Goal: Task Accomplishment & Management: Manage account settings

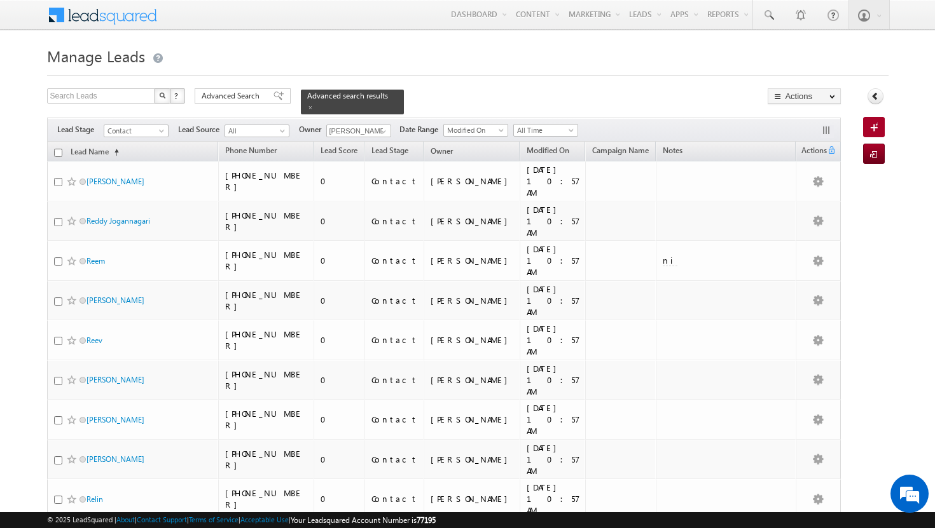
click at [313, 104] on span at bounding box center [310, 107] width 6 height 6
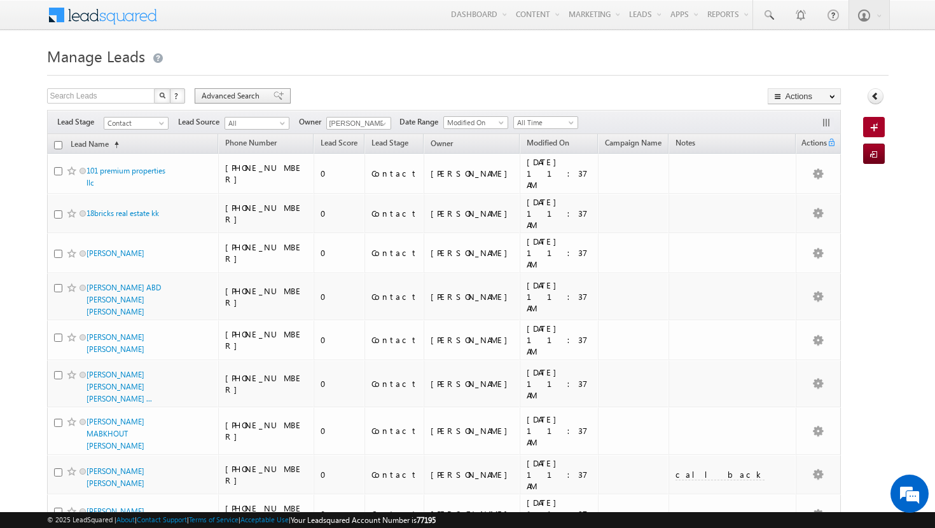
click at [261, 94] on span "Advanced Search" at bounding box center [233, 95] width 62 height 11
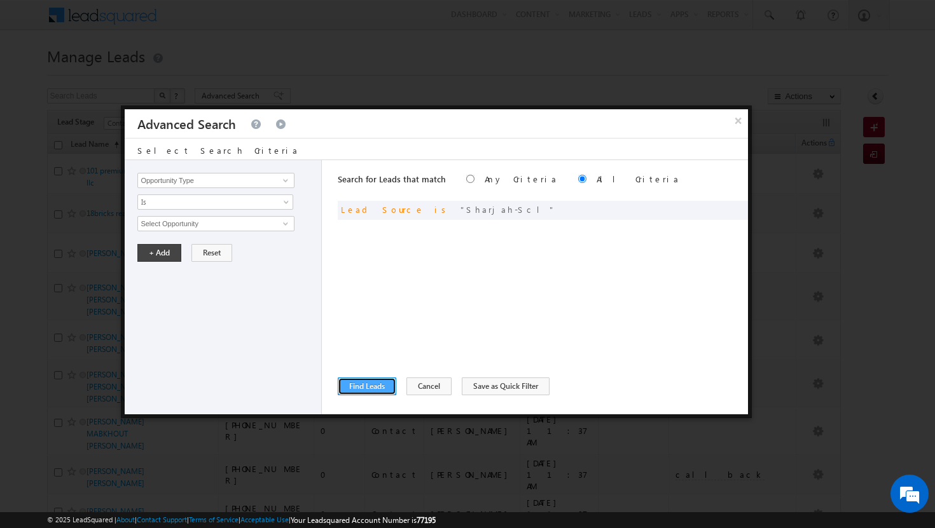
click at [377, 387] on button "Find Leads" at bounding box center [367, 387] width 58 height 18
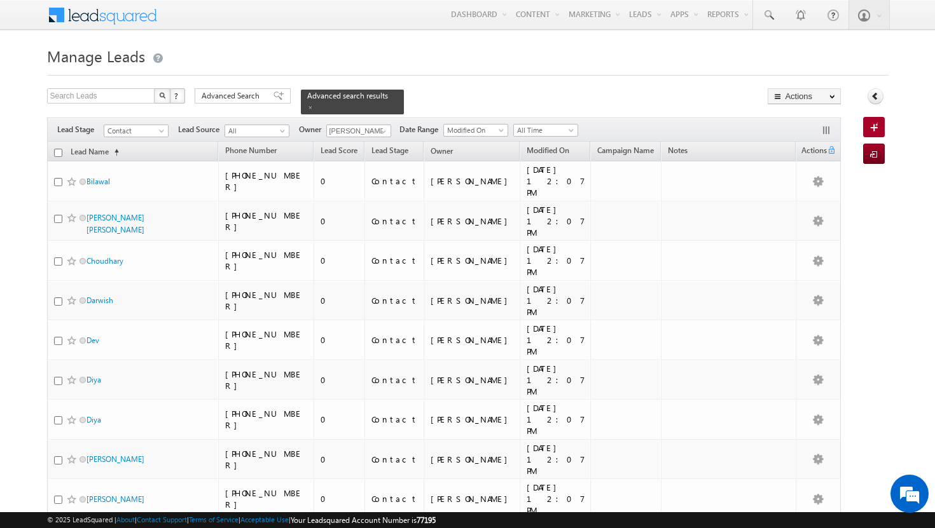
click at [58, 149] on input "checkbox" at bounding box center [58, 153] width 8 height 8
checkbox input "true"
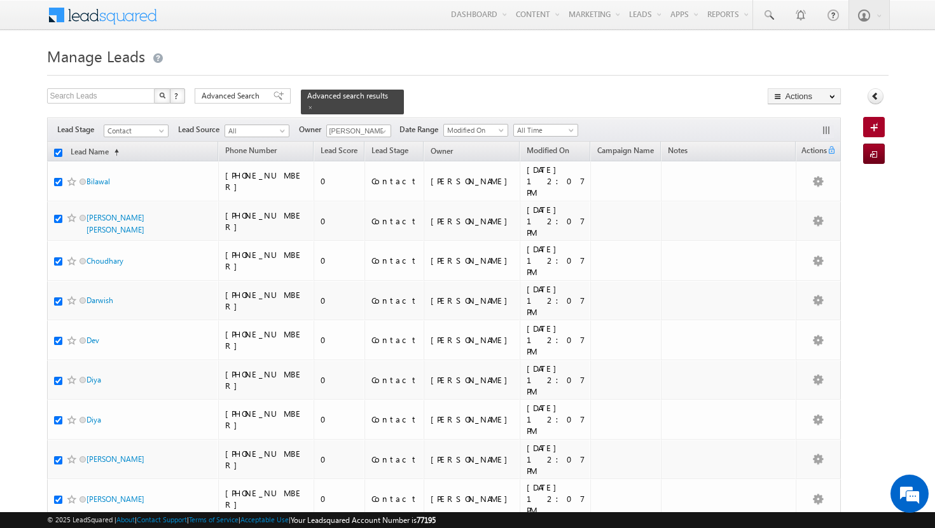
checkbox input "true"
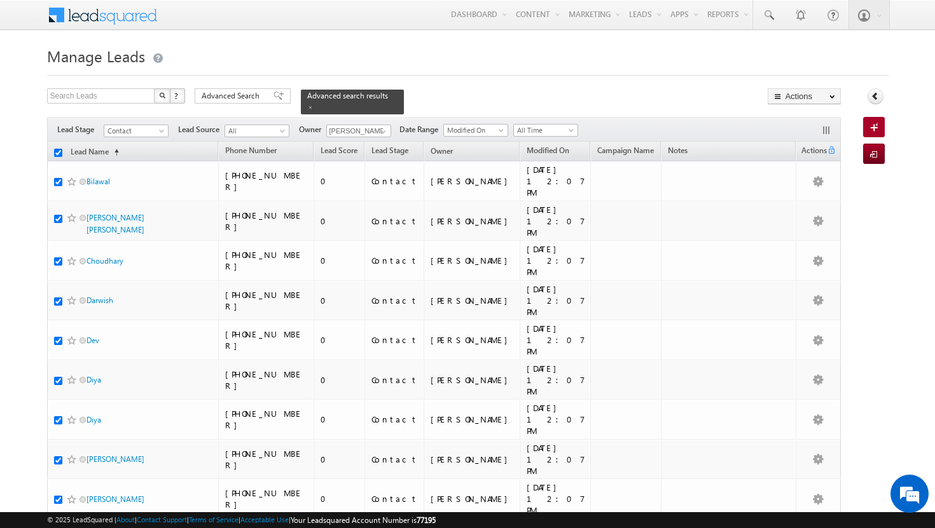
checkbox input "true"
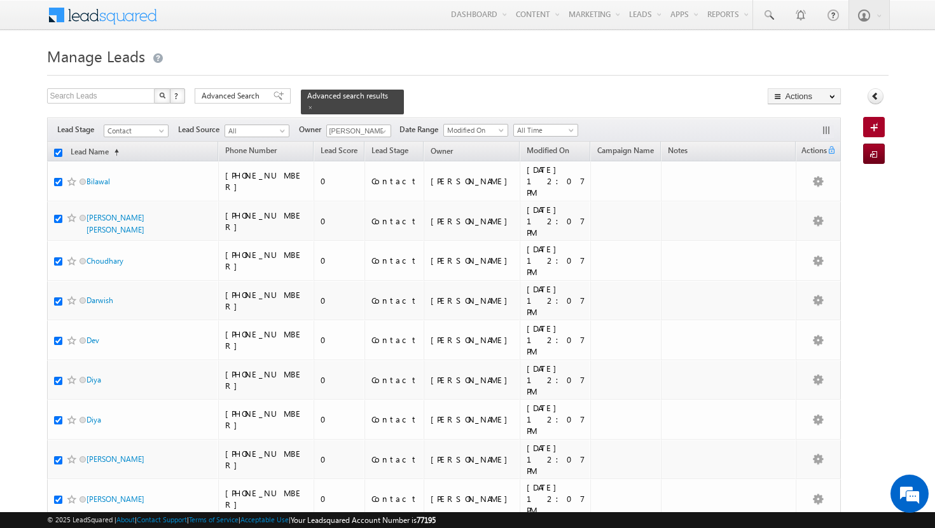
checkbox input "true"
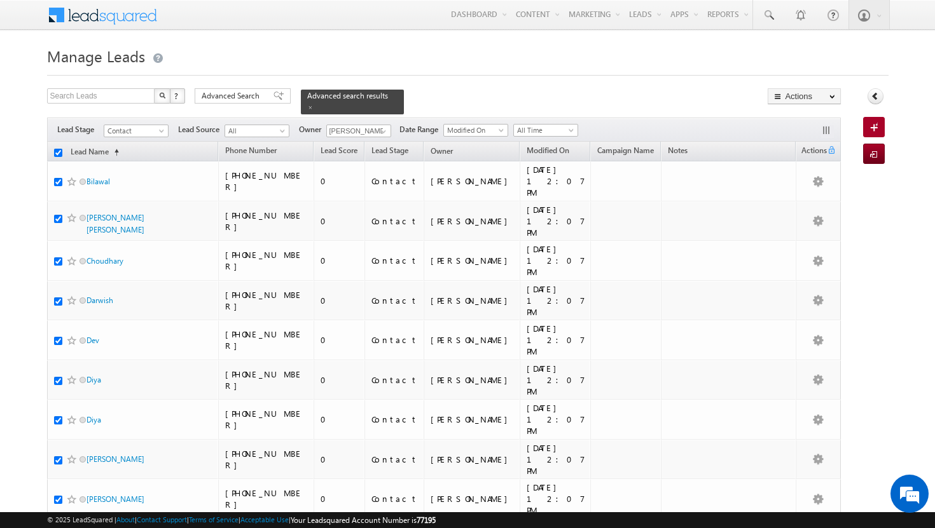
checkbox input "true"
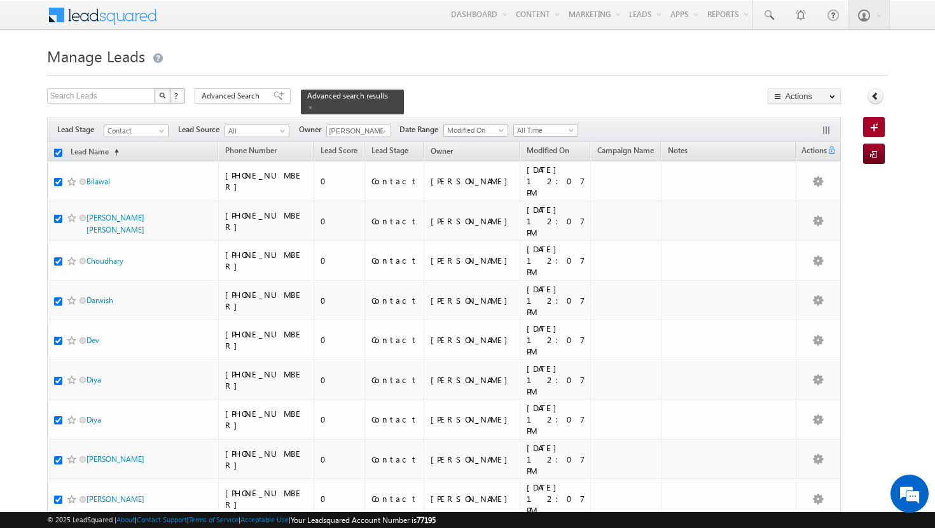
checkbox input "true"
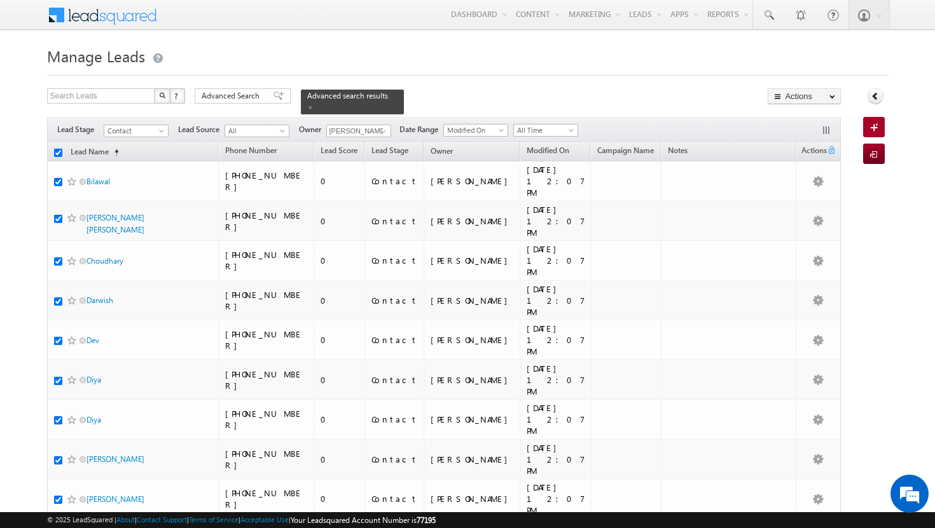
checkbox input "true"
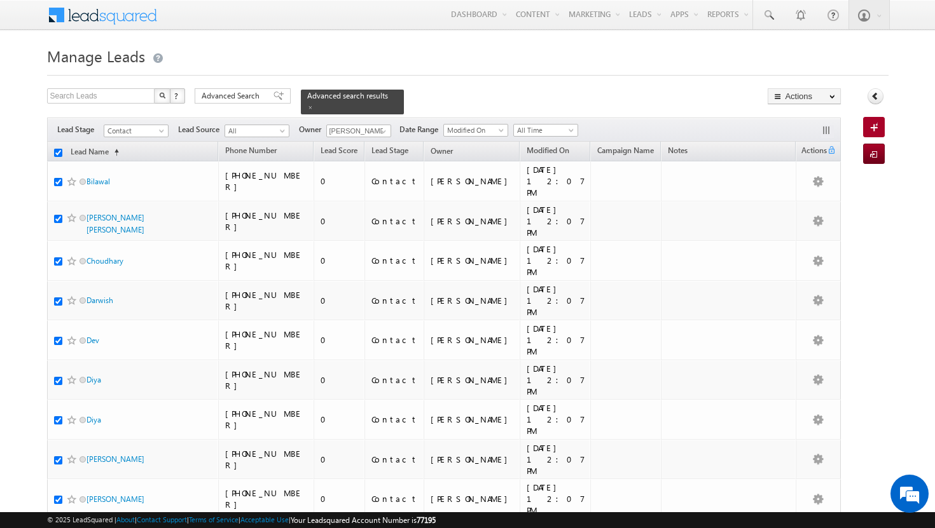
checkbox input "true"
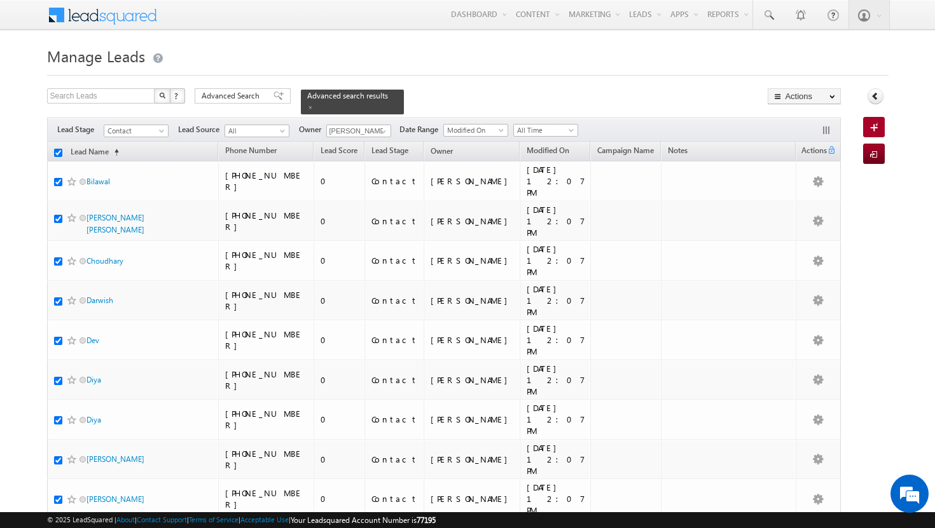
checkbox input "true"
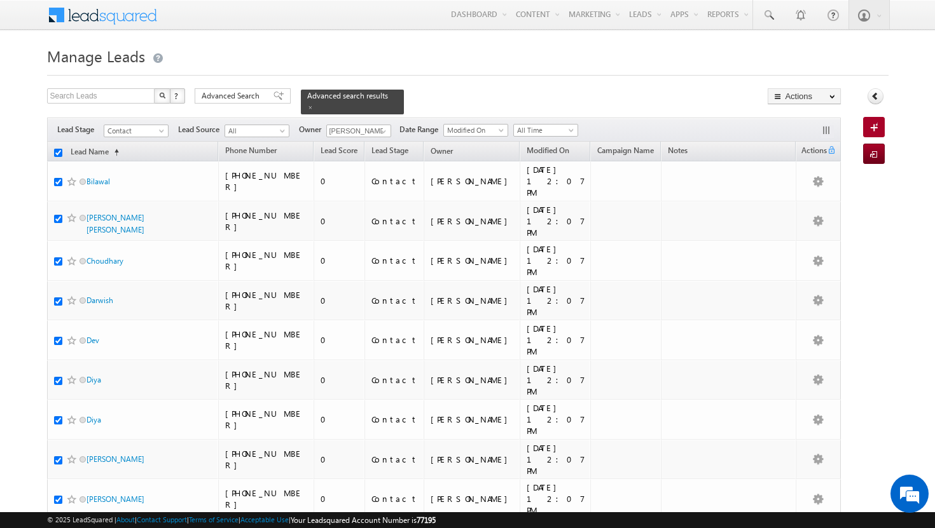
checkbox input "true"
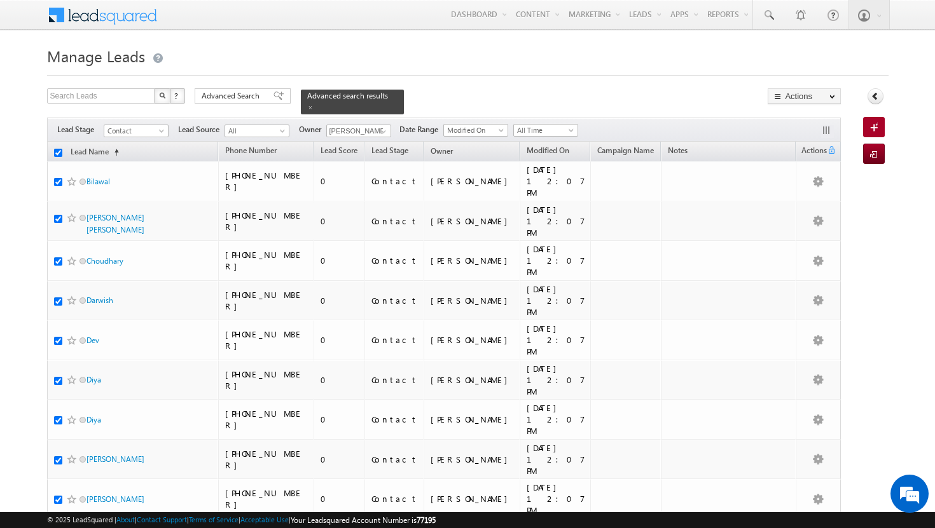
checkbox input "true"
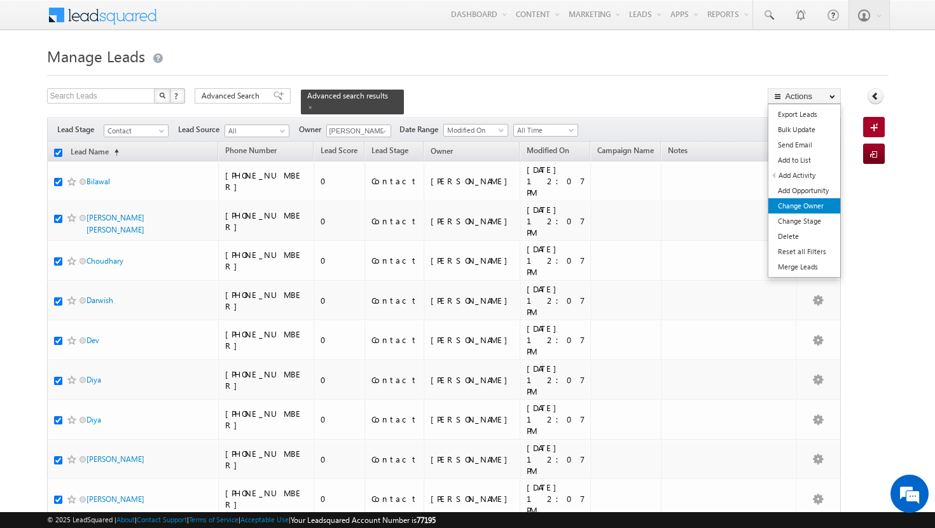
click at [815, 203] on link "Change Owner" at bounding box center [804, 205] width 72 height 15
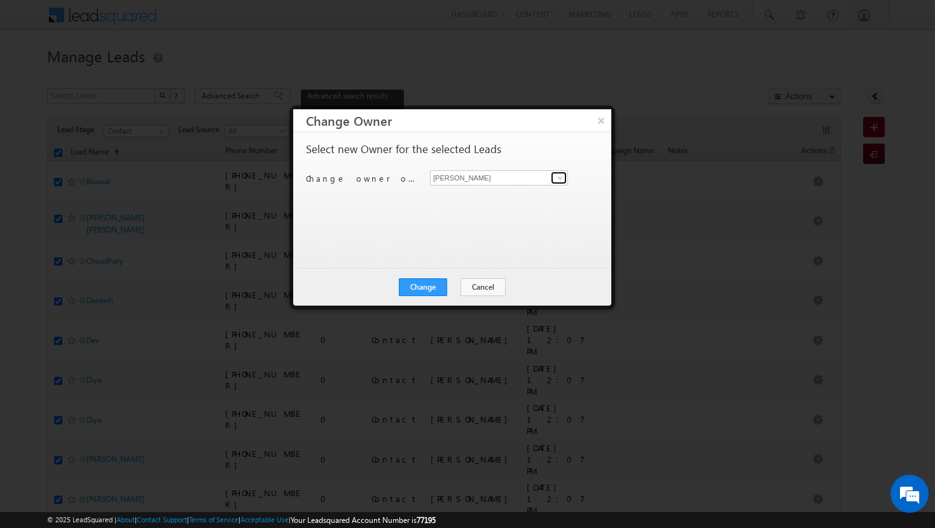
click at [562, 175] on span at bounding box center [560, 178] width 10 height 10
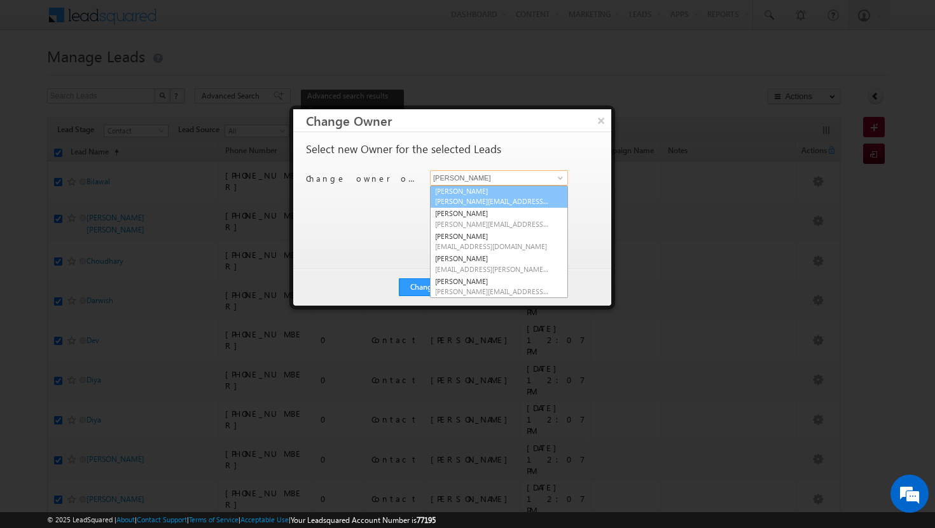
scroll to position [52, 0]
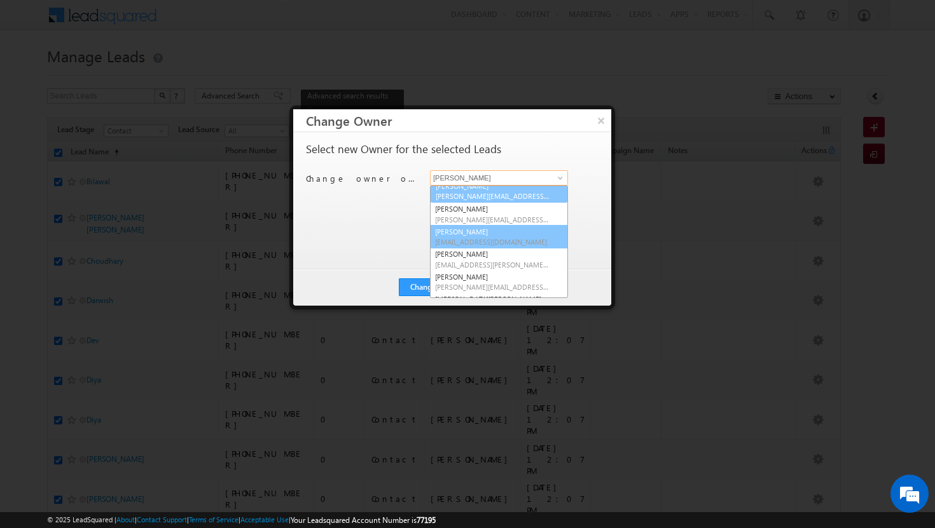
click at [471, 233] on link "[PERSON_NAME] [PERSON_NAME][EMAIL_ADDRESS][DOMAIN_NAME]" at bounding box center [499, 237] width 138 height 24
type input "[PERSON_NAME]"
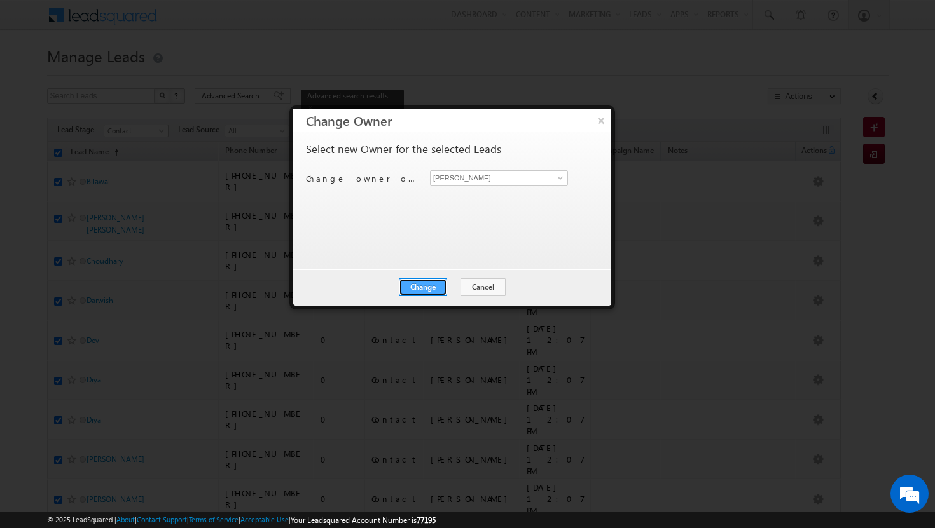
click at [414, 284] on button "Change" at bounding box center [423, 287] width 48 height 18
click at [450, 288] on button "Close" at bounding box center [454, 287] width 41 height 18
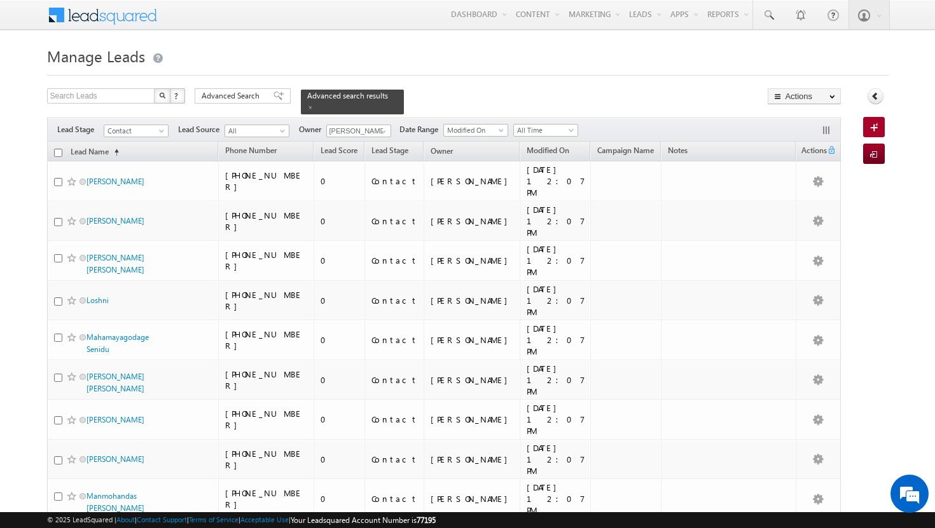
click at [60, 149] on input "checkbox" at bounding box center [58, 153] width 8 height 8
checkbox input "true"
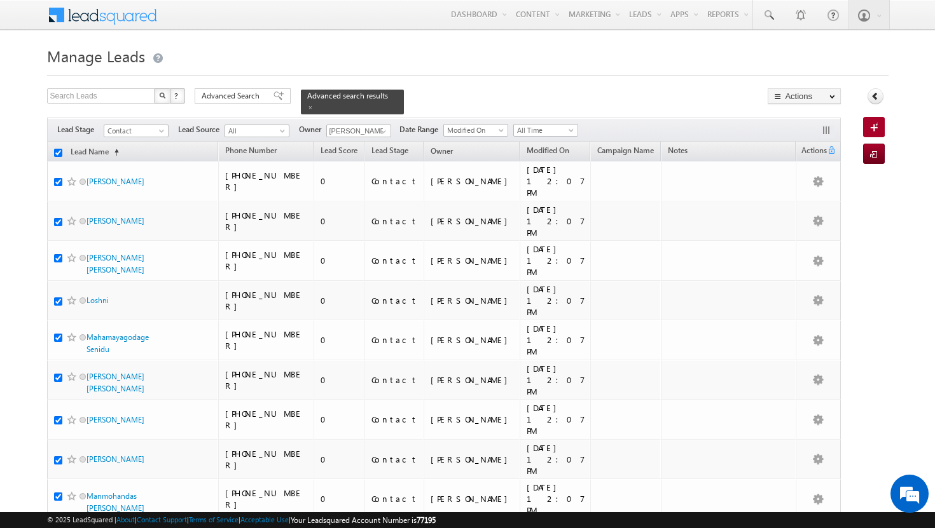
checkbox input "true"
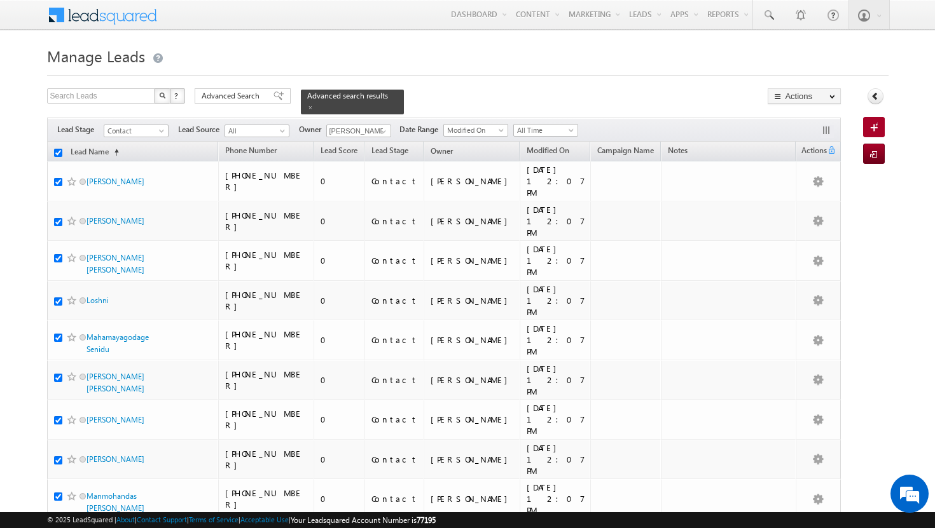
checkbox input "true"
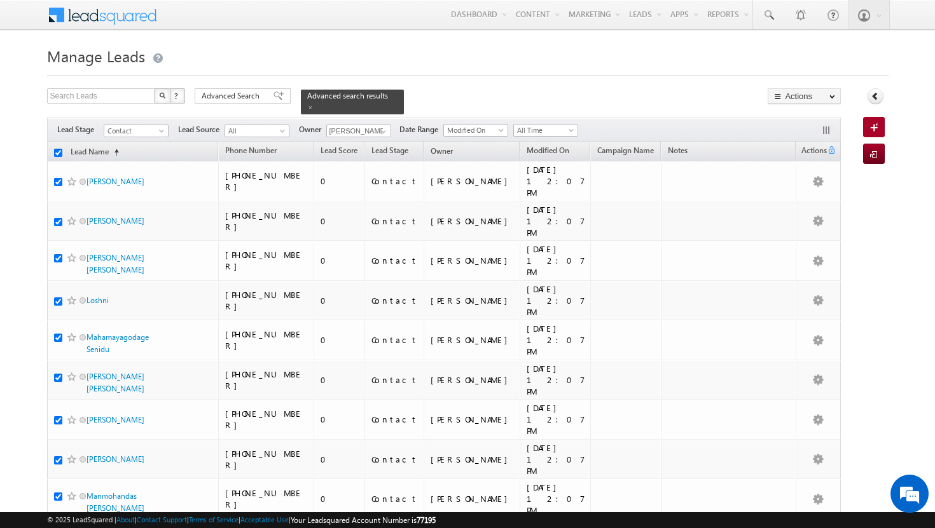
checkbox input "true"
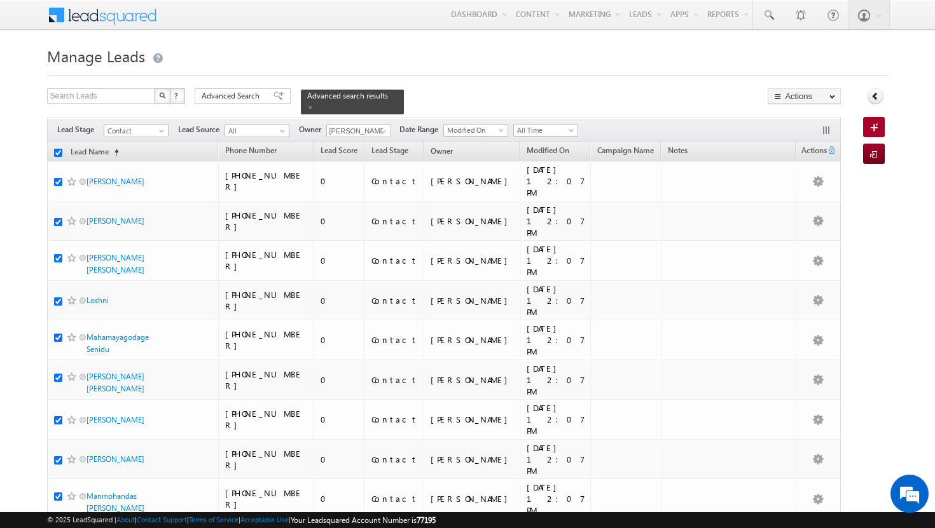
checkbox input "true"
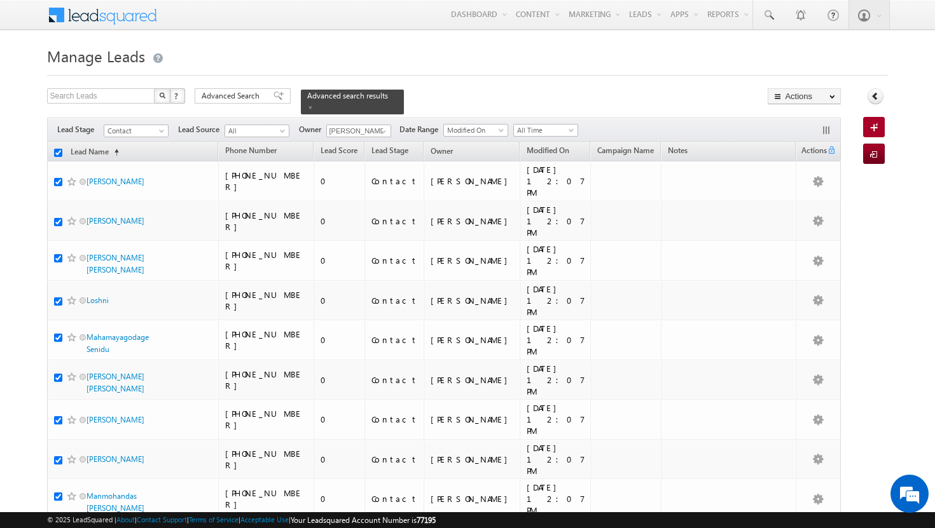
checkbox input "true"
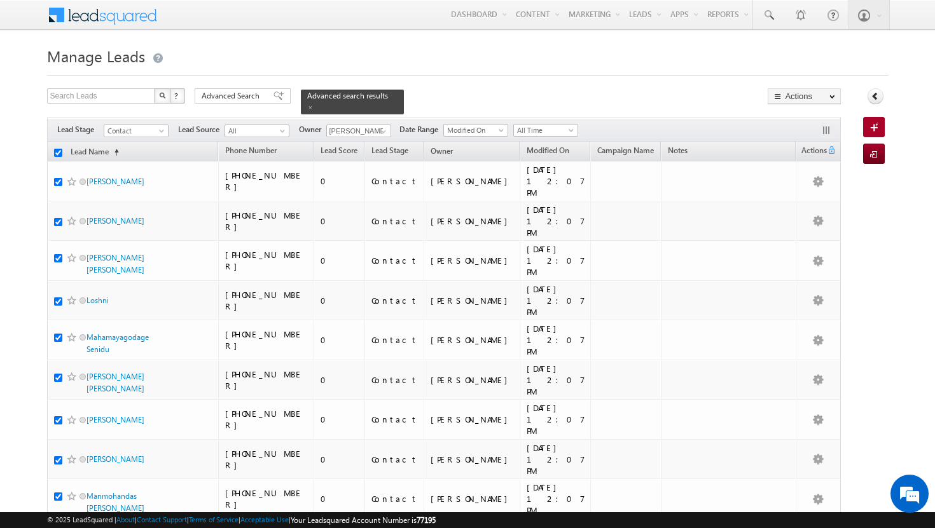
checkbox input "true"
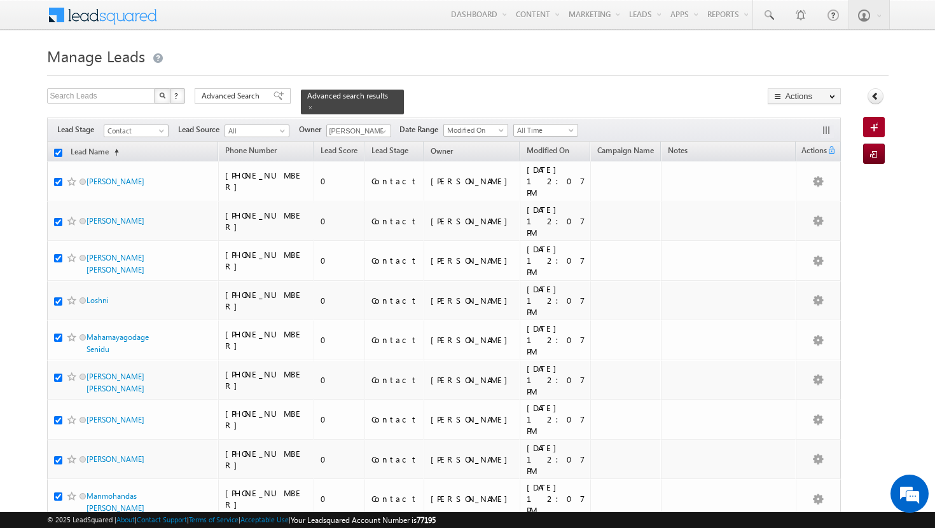
checkbox input "true"
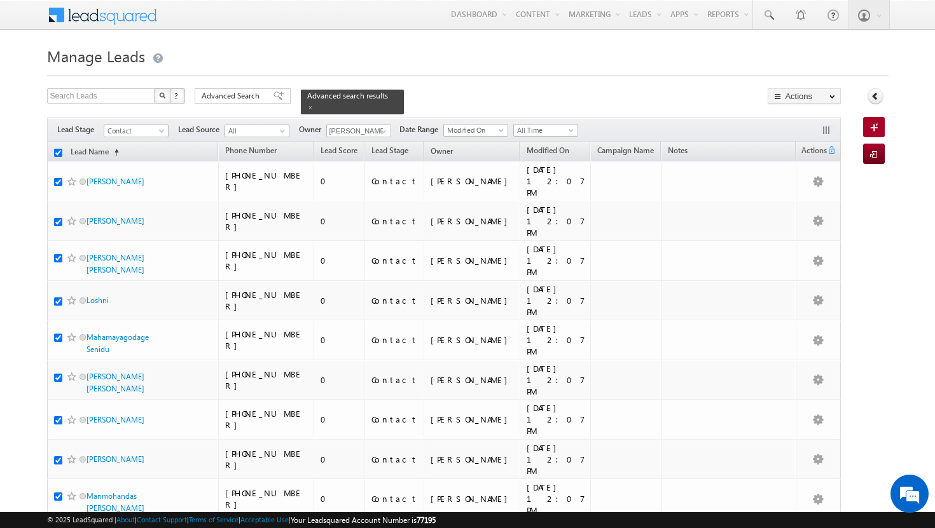
checkbox input "true"
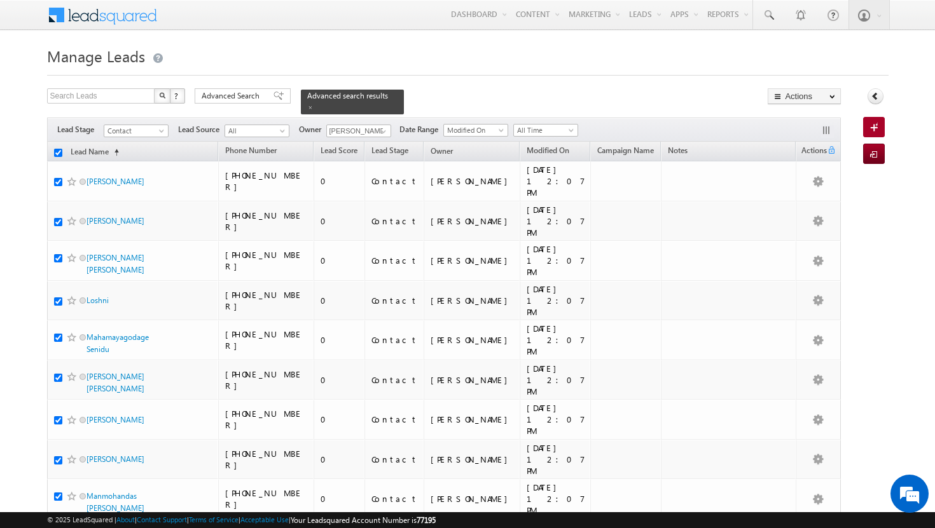
checkbox input "true"
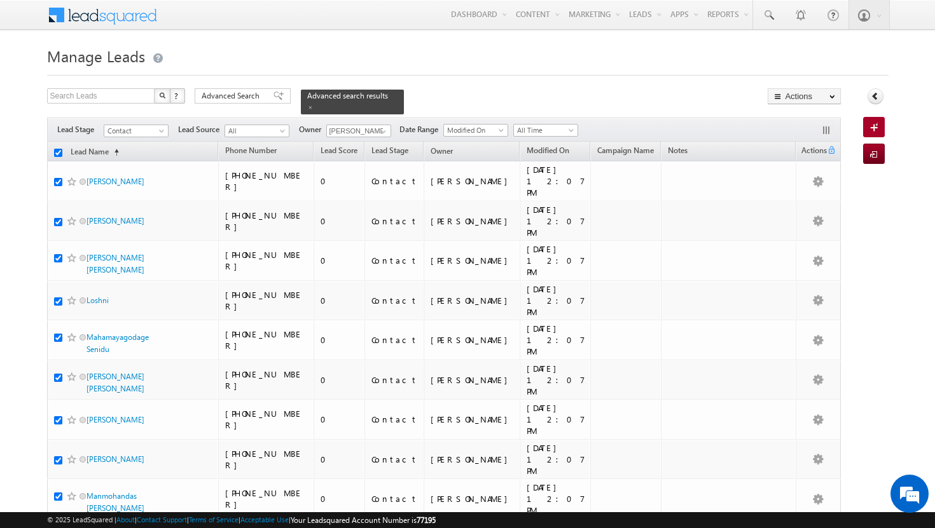
checkbox input "true"
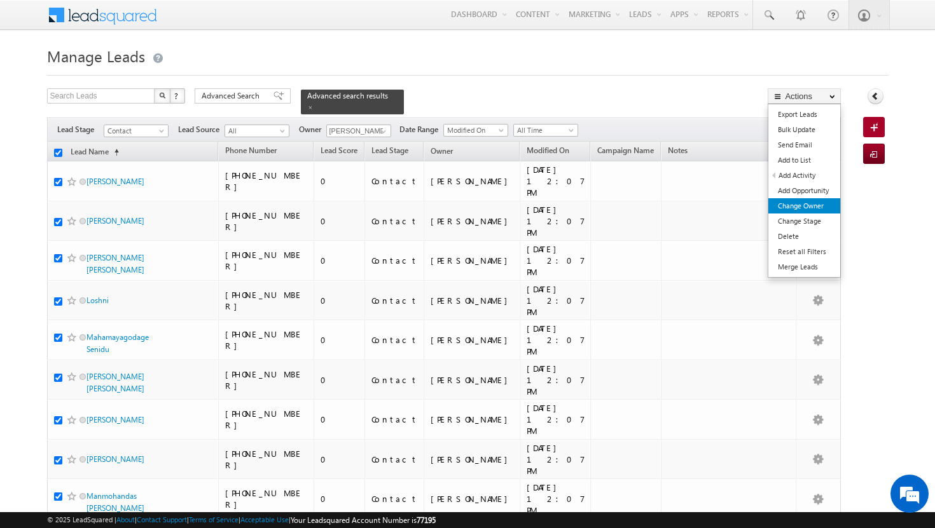
click at [808, 204] on link "Change Owner" at bounding box center [804, 205] width 72 height 15
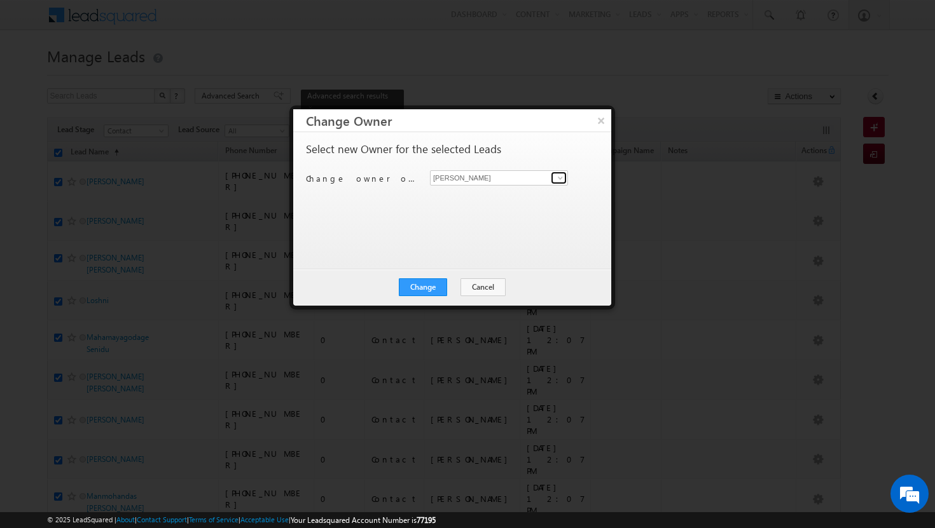
click at [562, 178] on span at bounding box center [560, 178] width 10 height 10
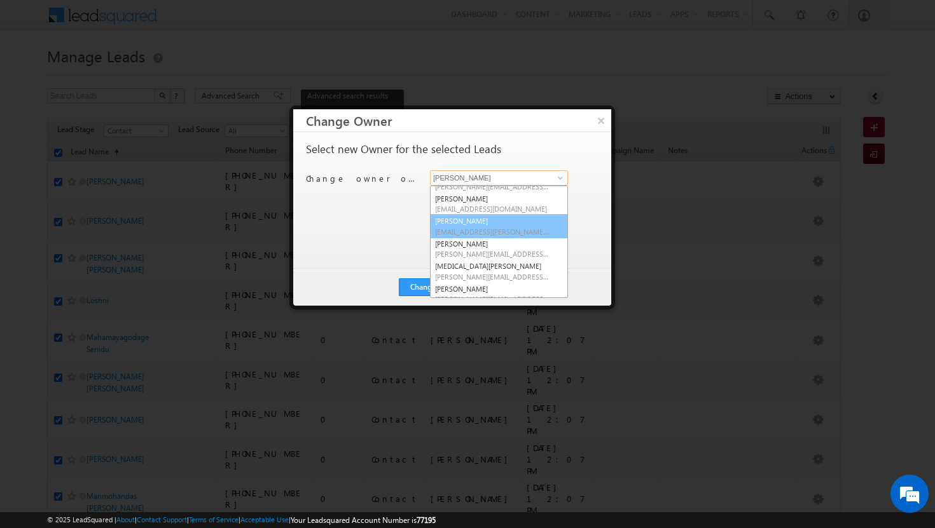
scroll to position [114, 0]
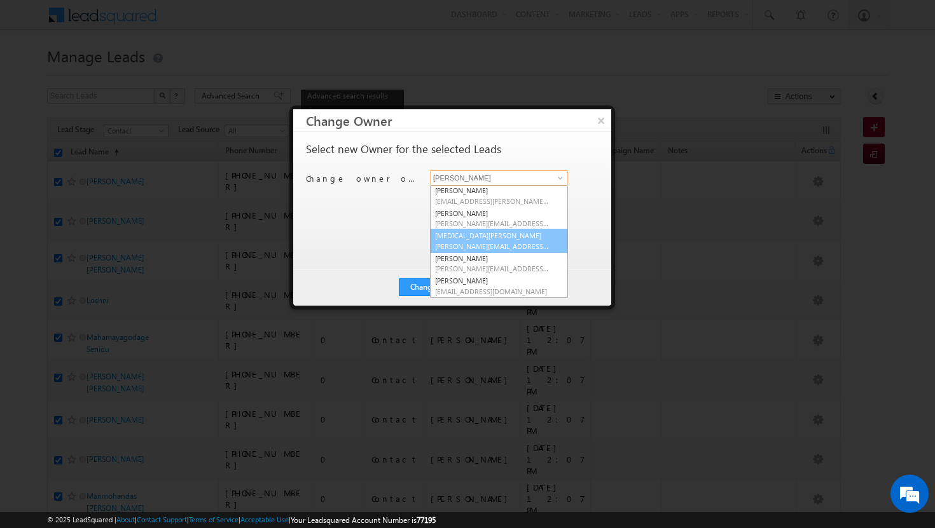
click at [495, 243] on span "[PERSON_NAME][EMAIL_ADDRESS][DOMAIN_NAME]" at bounding box center [492, 247] width 114 height 10
type input "[MEDICAL_DATA][PERSON_NAME]"
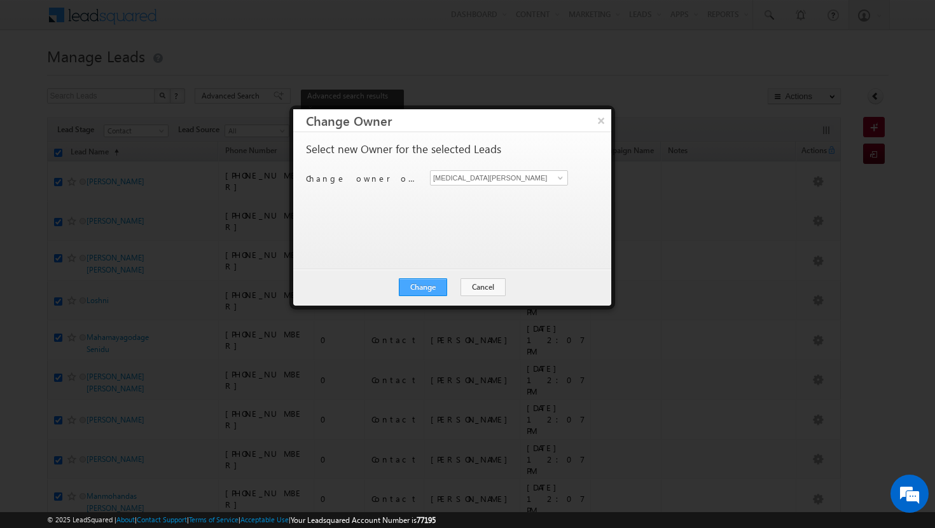
click at [418, 284] on button "Change" at bounding box center [423, 287] width 48 height 18
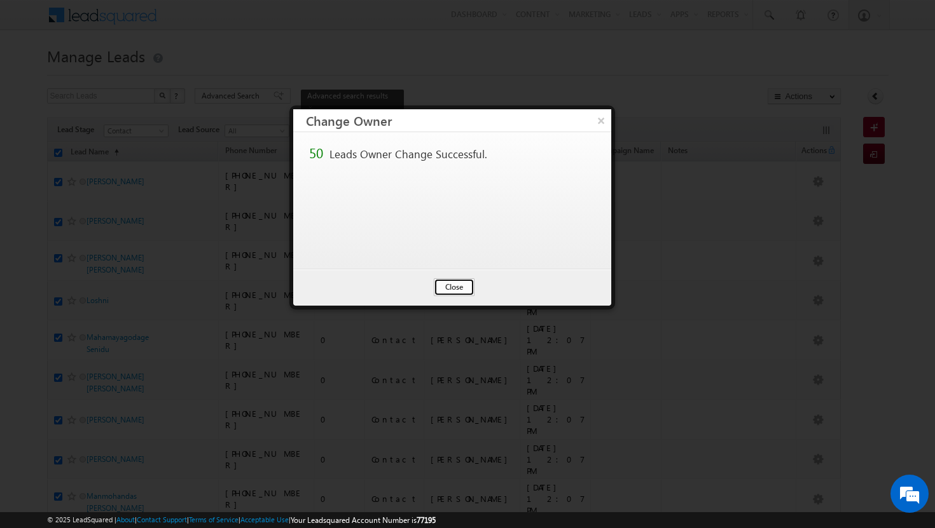
click at [441, 285] on button "Close" at bounding box center [454, 287] width 41 height 18
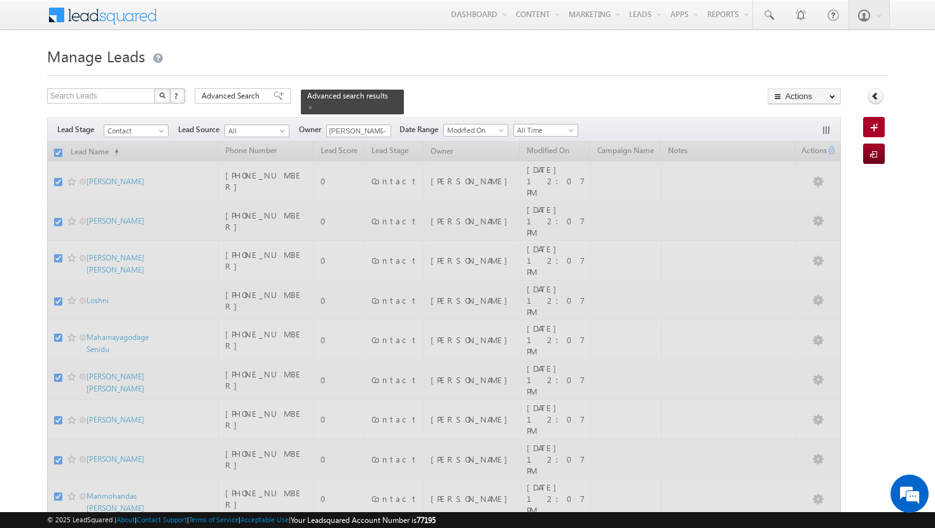
checkbox input "false"
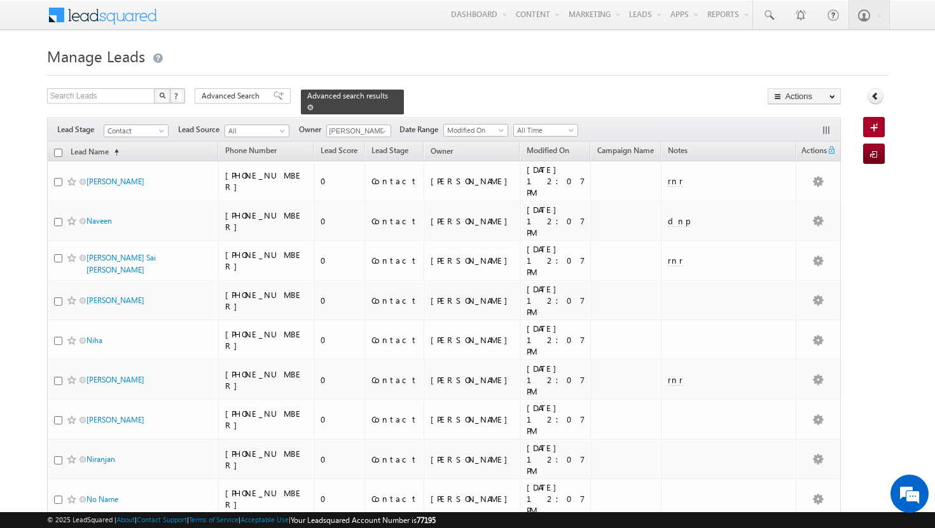
click at [381, 93] on div "Advanced search results" at bounding box center [352, 102] width 103 height 25
click at [313, 104] on span at bounding box center [310, 107] width 6 height 6
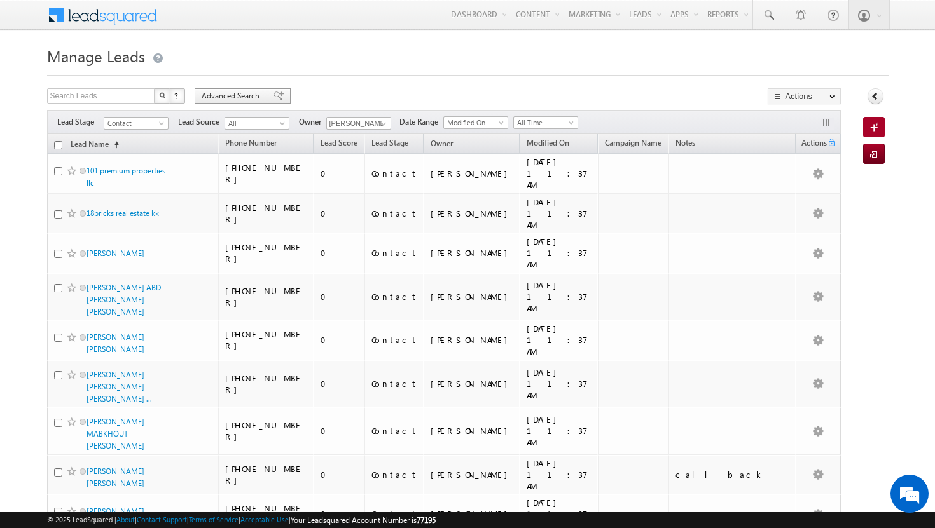
click at [238, 93] on span "Advanced Search" at bounding box center [233, 95] width 62 height 11
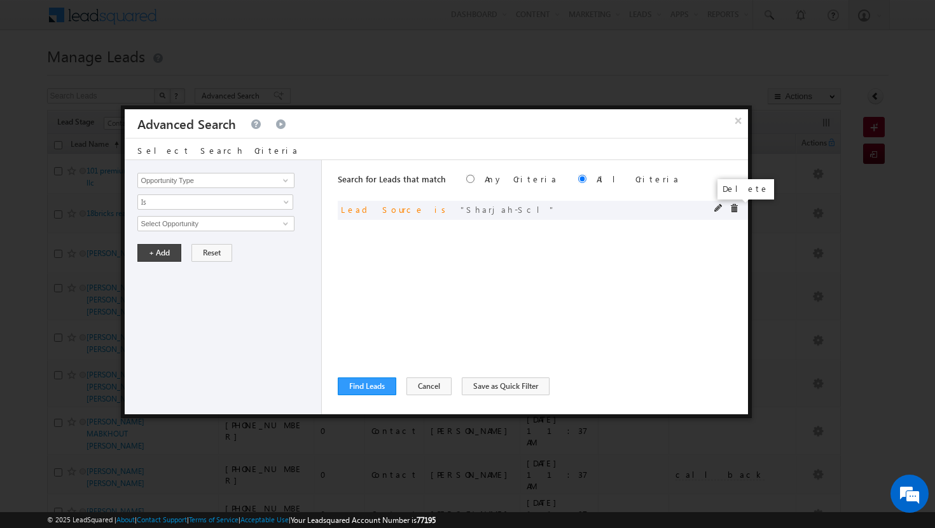
click at [734, 212] on span at bounding box center [733, 208] width 9 height 9
click at [286, 178] on span at bounding box center [285, 180] width 10 height 10
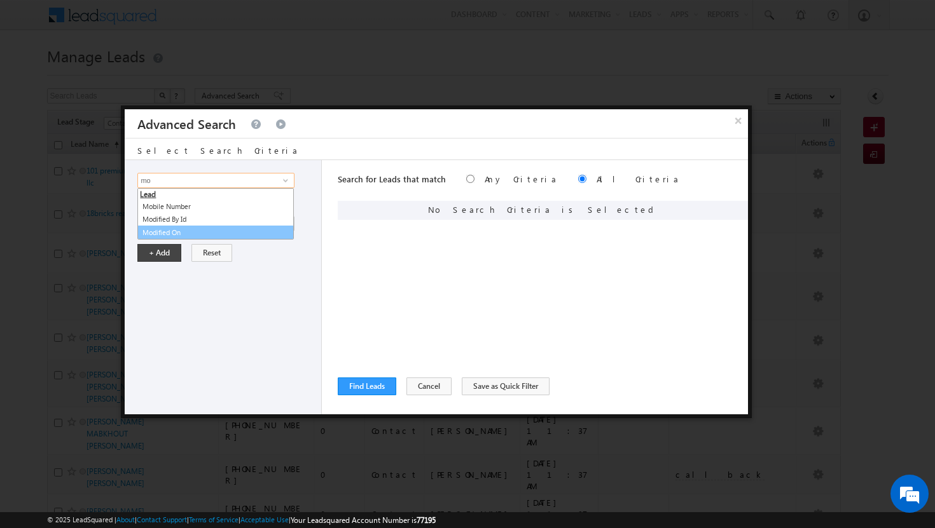
click at [180, 230] on link "Modified On" at bounding box center [215, 233] width 156 height 15
type input "Modified On"
click at [285, 223] on span at bounding box center [287, 226] width 10 height 10
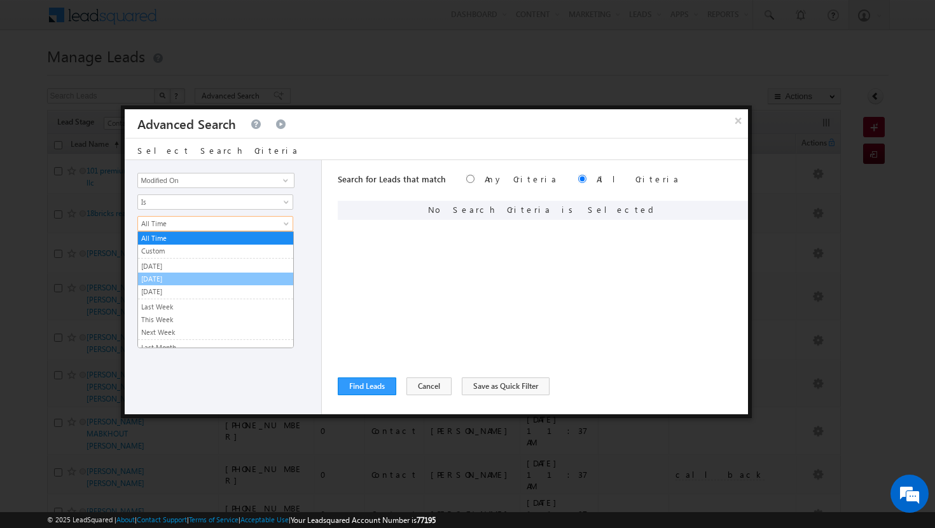
click at [220, 277] on link "[DATE]" at bounding box center [215, 278] width 155 height 11
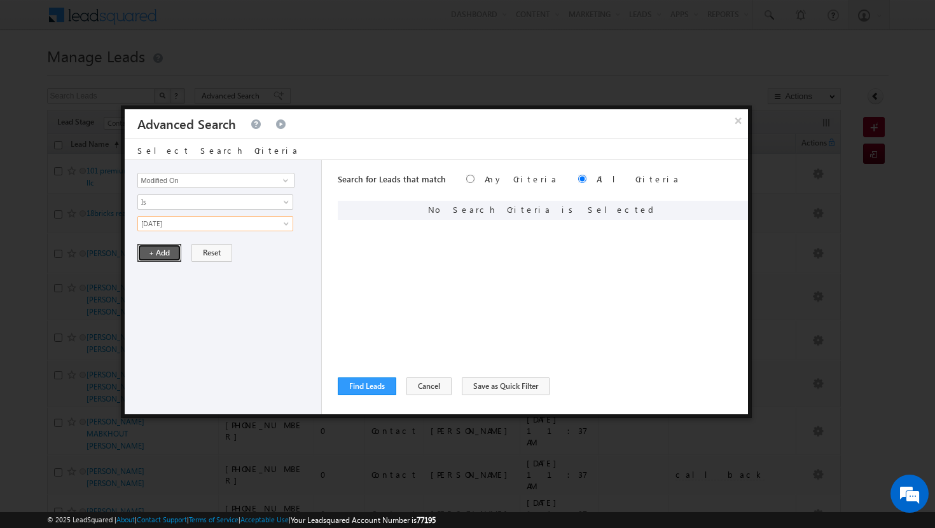
click at [165, 252] on button "+ Add" at bounding box center [159, 253] width 44 height 18
click at [286, 182] on span at bounding box center [285, 180] width 10 height 10
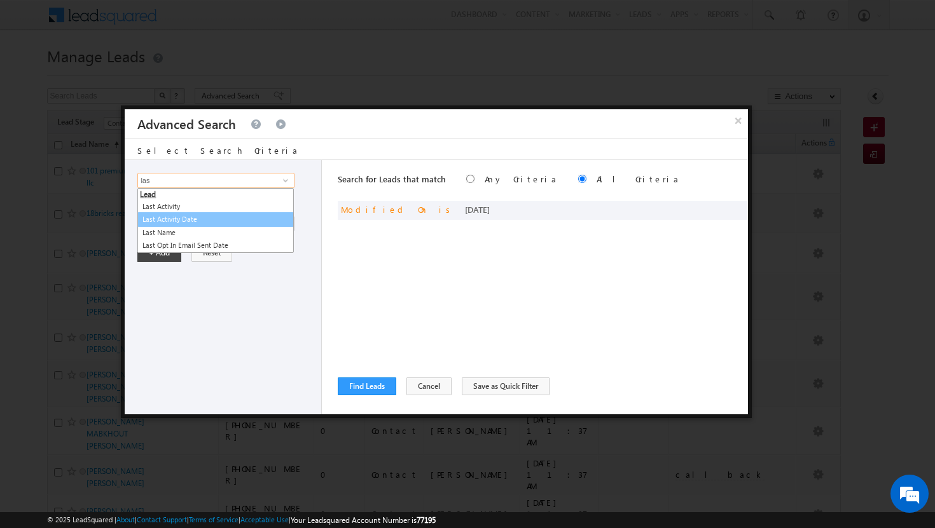
click at [230, 222] on link "Last Activity Date" at bounding box center [215, 219] width 156 height 15
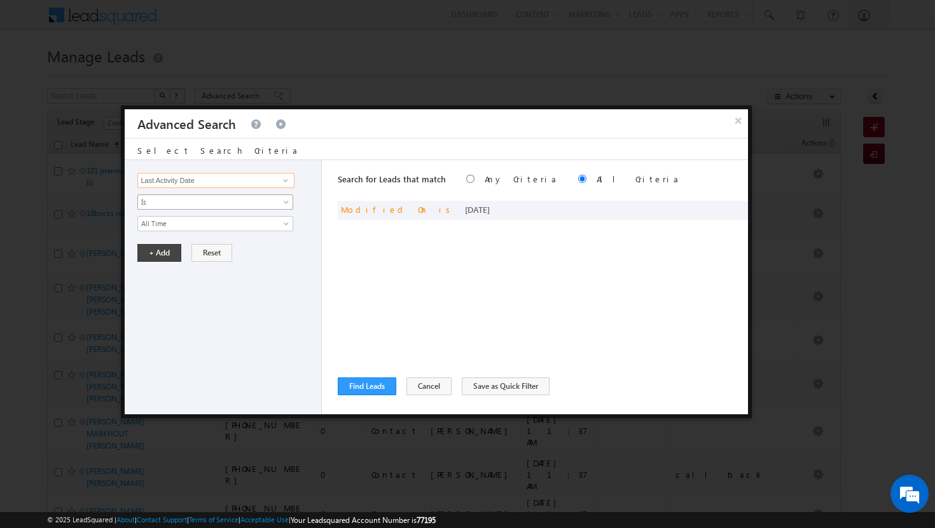
type input "Last Activity Date"
click at [289, 200] on span at bounding box center [287, 205] width 10 height 10
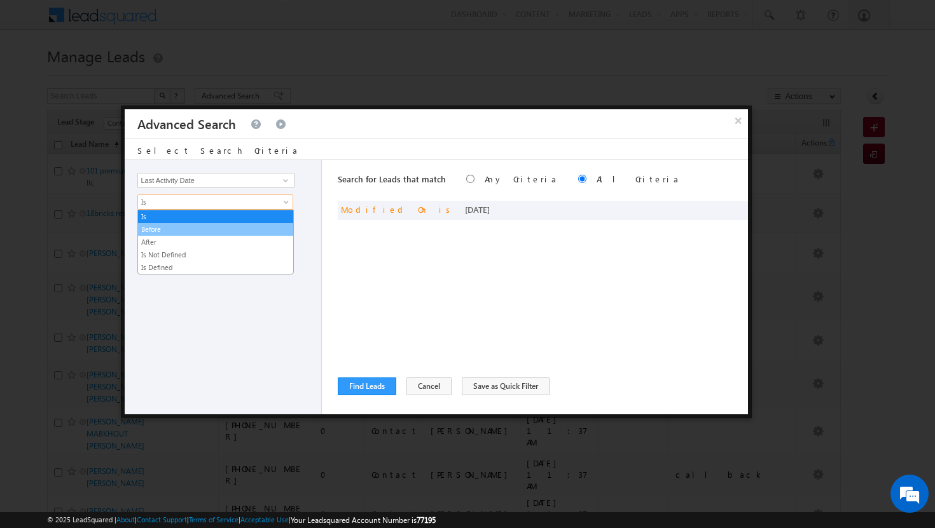
click at [239, 230] on link "Before" at bounding box center [215, 229] width 155 height 11
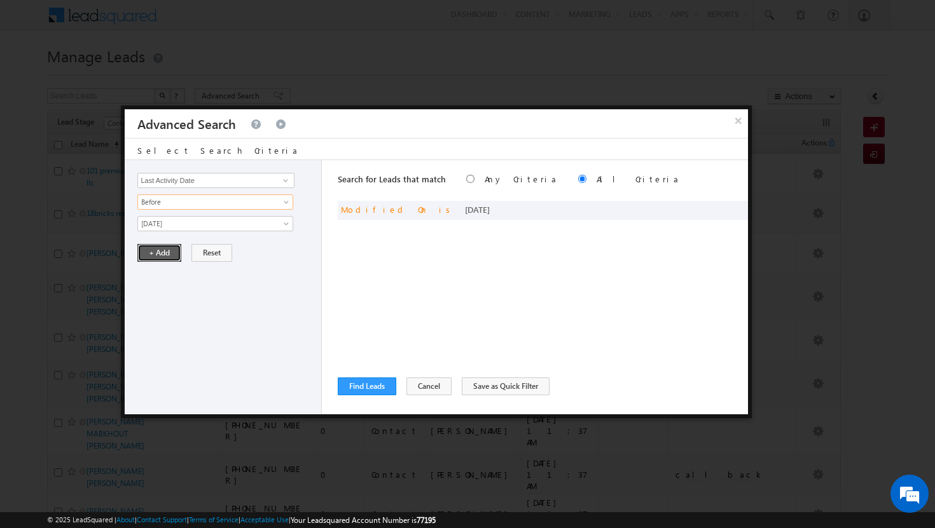
click at [171, 256] on button "+ Add" at bounding box center [159, 253] width 44 height 18
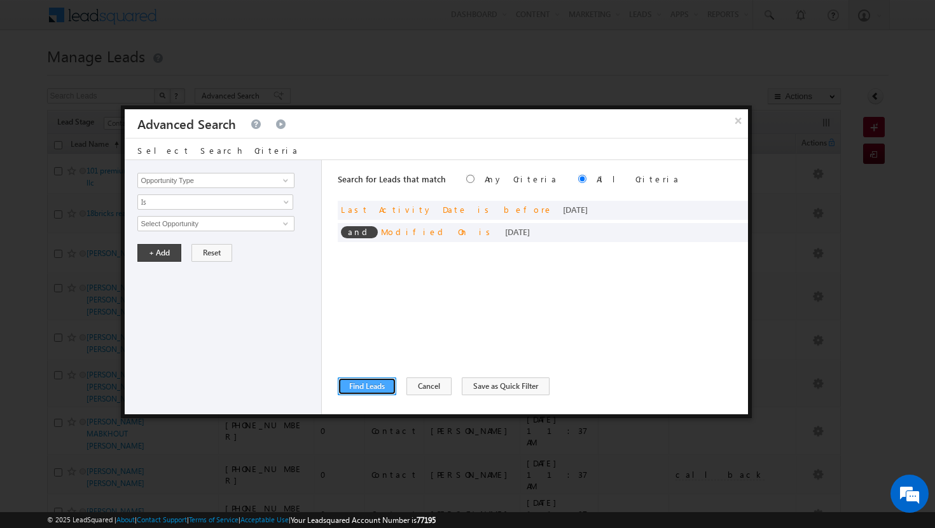
click at [356, 386] on button "Find Leads" at bounding box center [367, 387] width 58 height 18
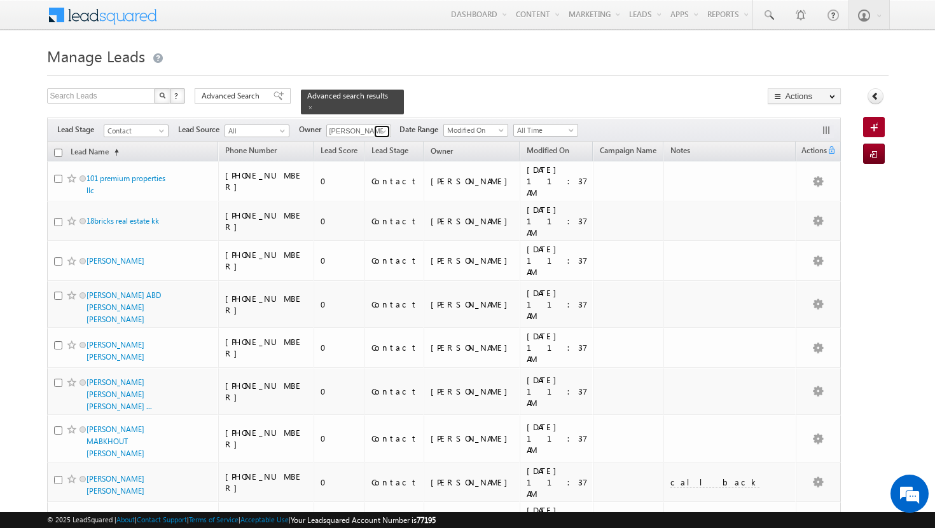
click at [380, 127] on span at bounding box center [383, 132] width 10 height 10
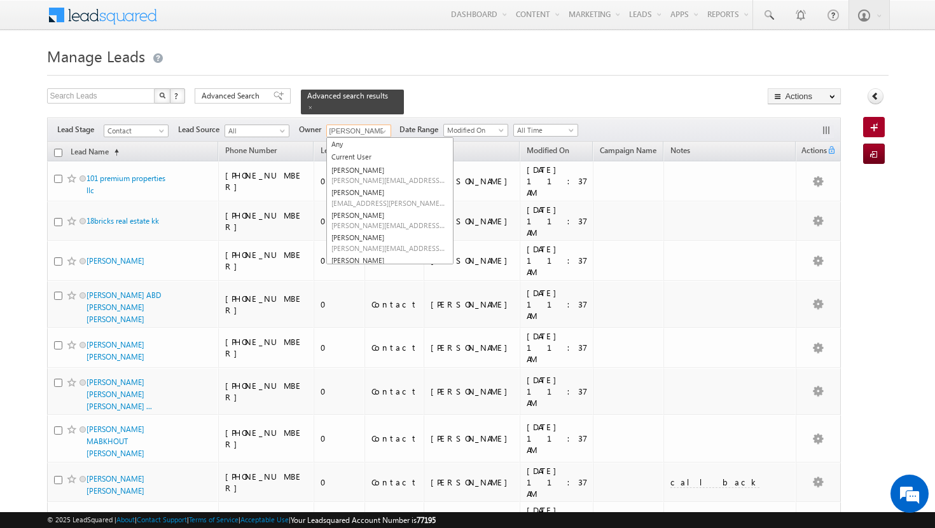
scroll to position [71, 0]
click at [369, 217] on span "[EMAIL_ADDRESS][PERSON_NAME][DOMAIN_NAME]" at bounding box center [388, 222] width 114 height 10
type input "[PERSON_NAME]"
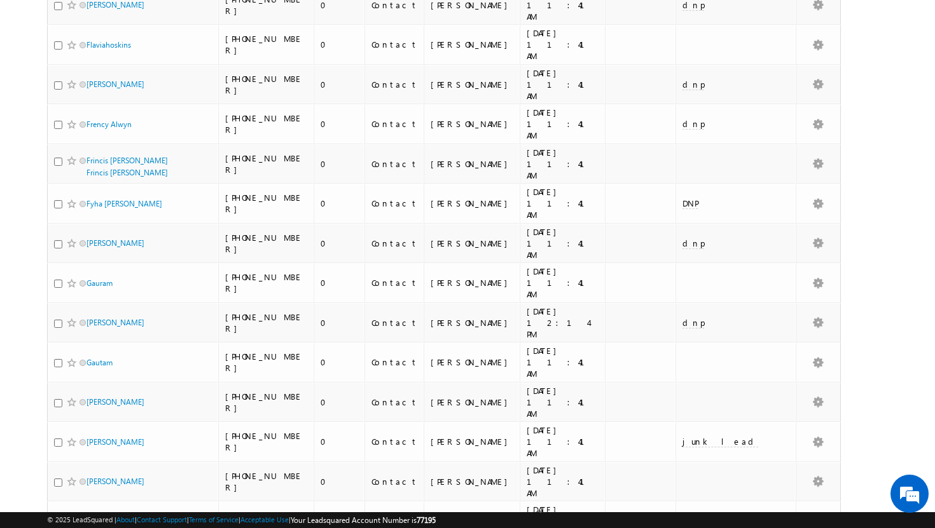
scroll to position [1210, 0]
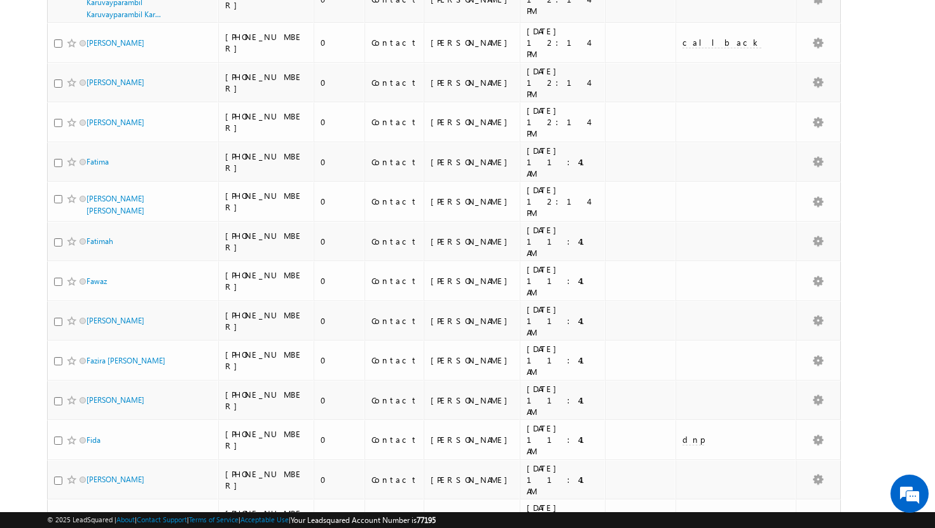
scroll to position [0, 0]
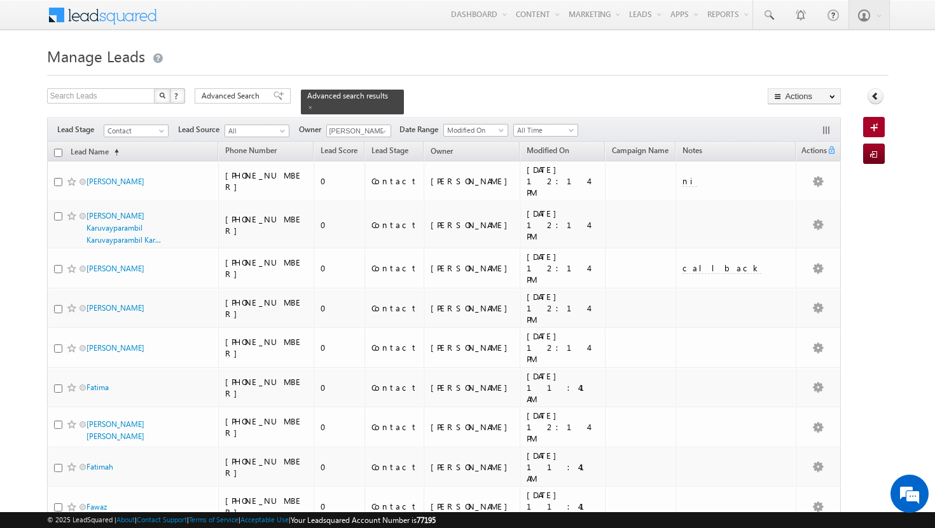
click at [58, 149] on input "checkbox" at bounding box center [58, 153] width 8 height 8
checkbox input "true"
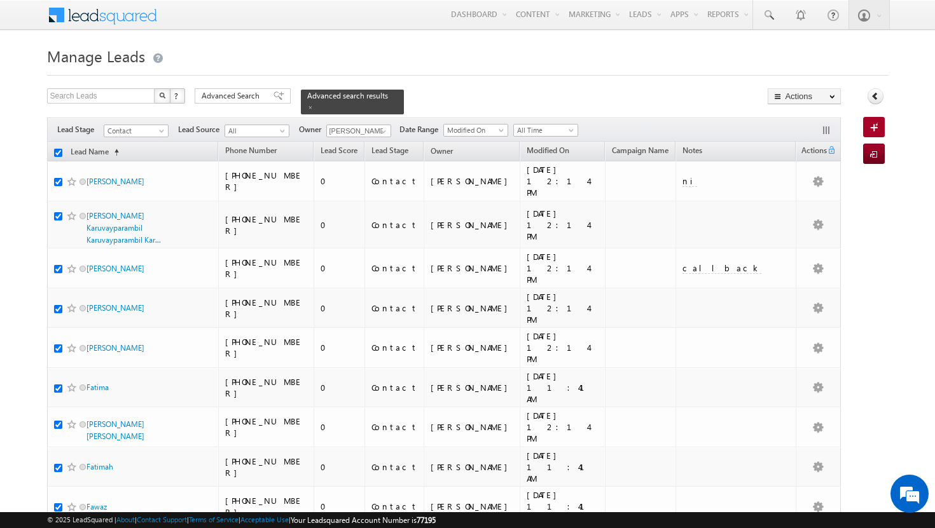
checkbox input "true"
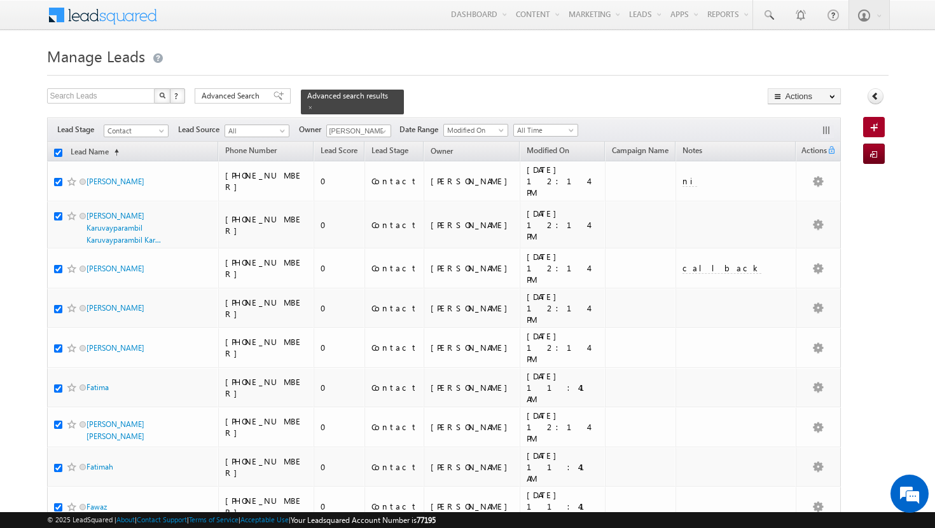
checkbox input "true"
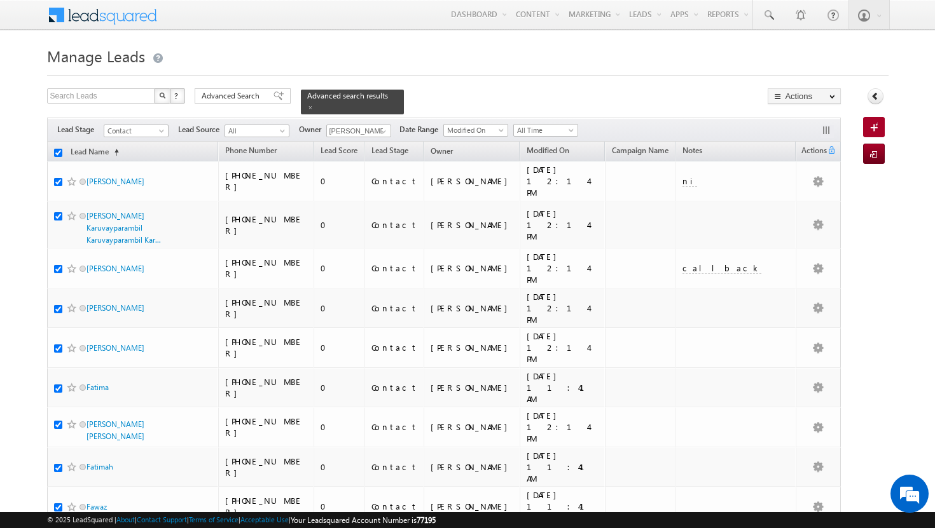
checkbox input "true"
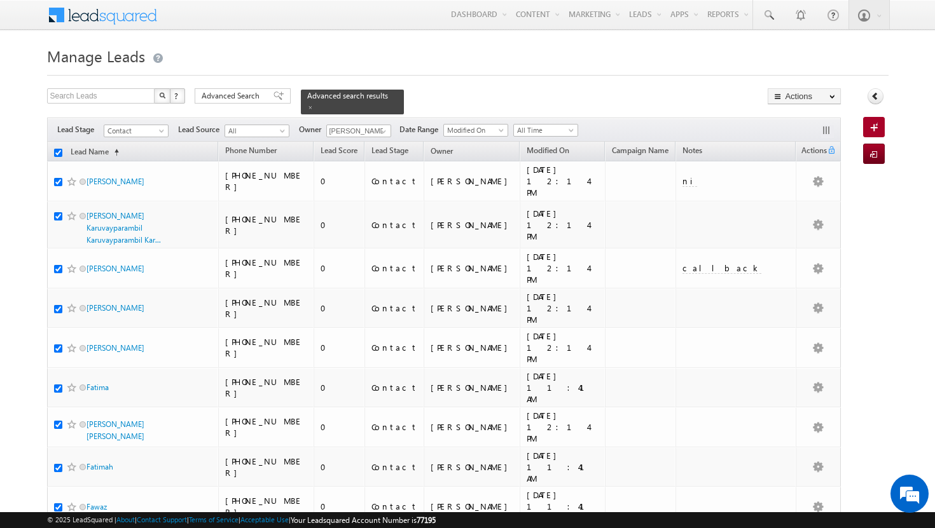
checkbox input "true"
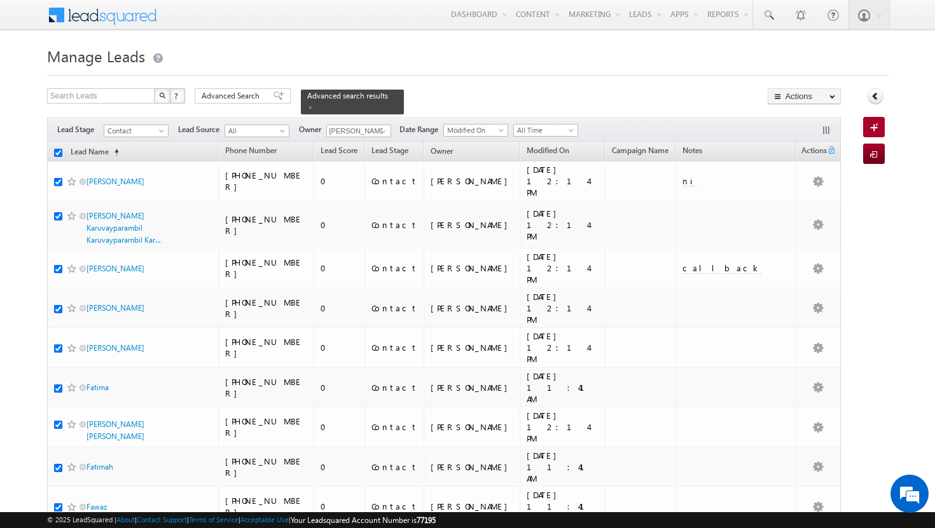
checkbox input "true"
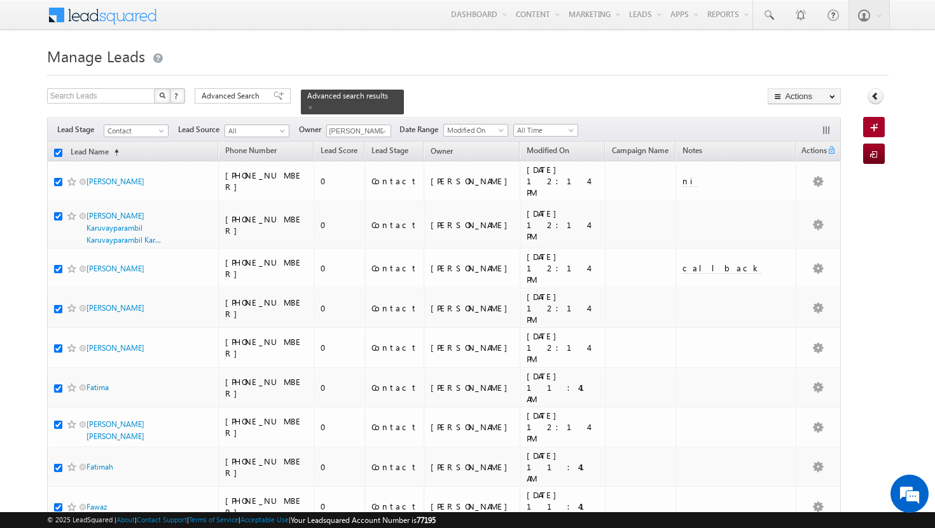
checkbox input "true"
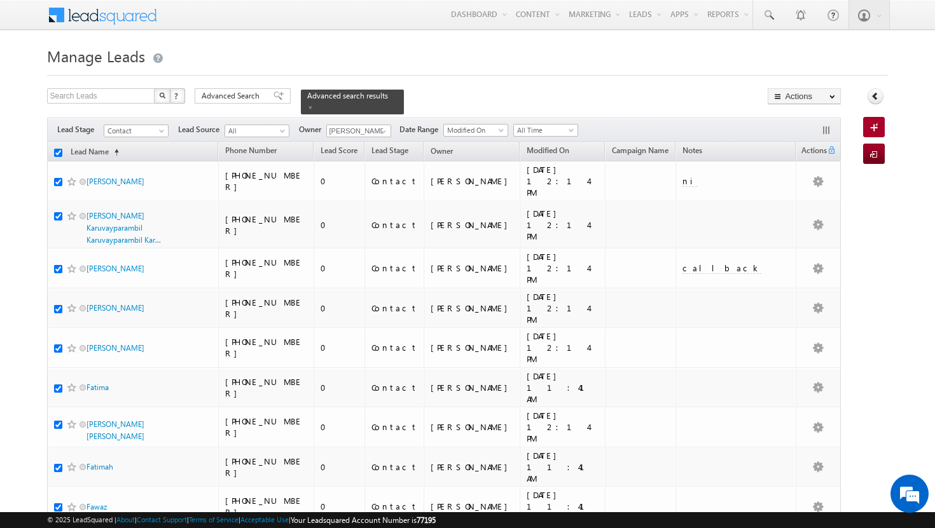
checkbox input "true"
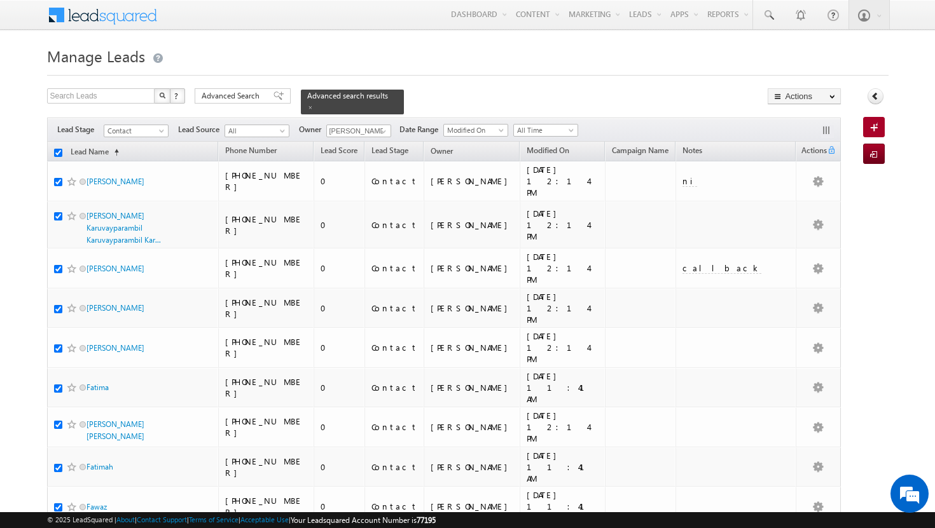
checkbox input "true"
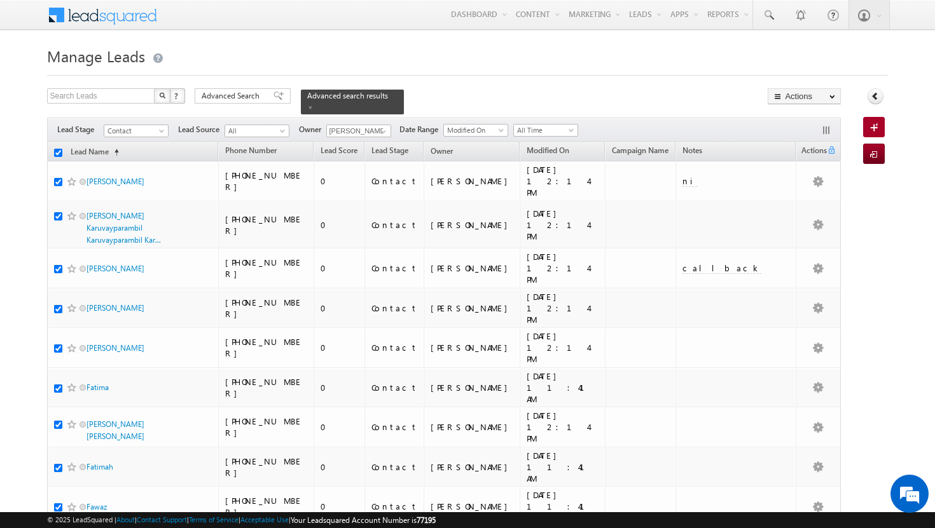
checkbox input "true"
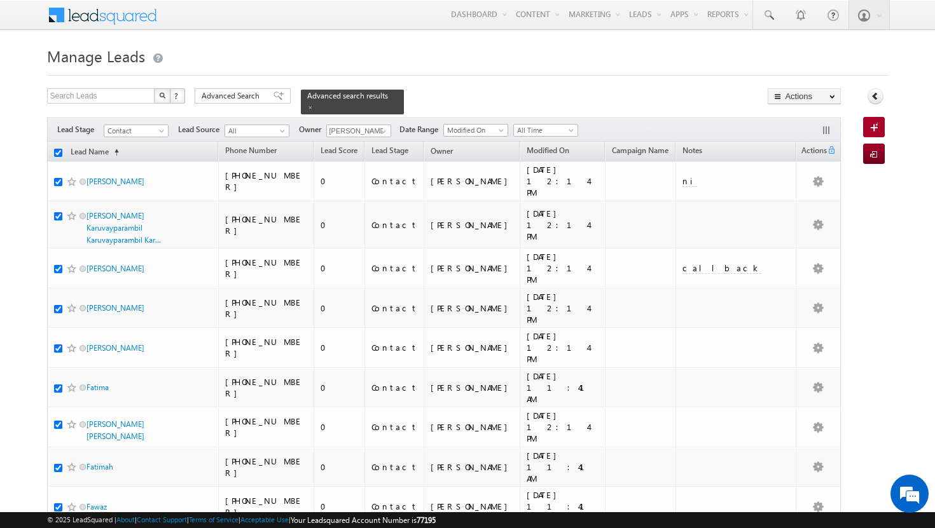
checkbox input "true"
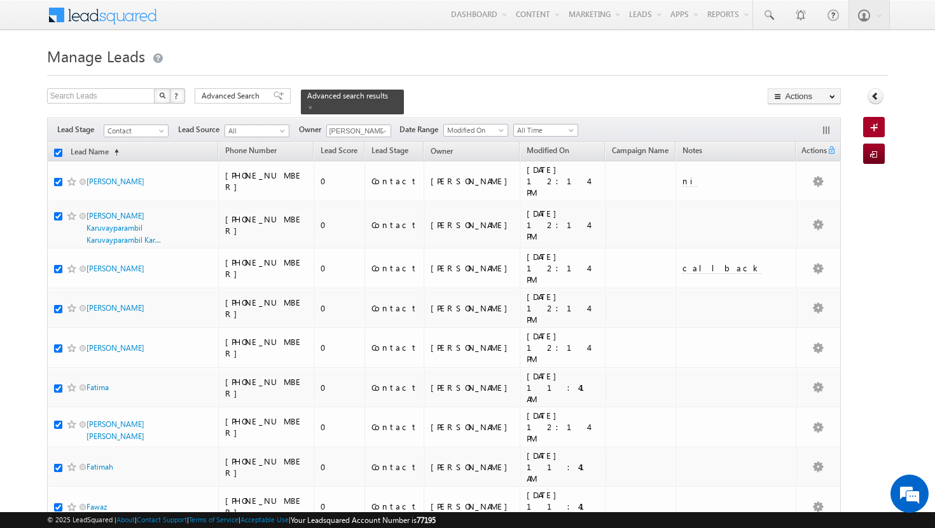
checkbox input "true"
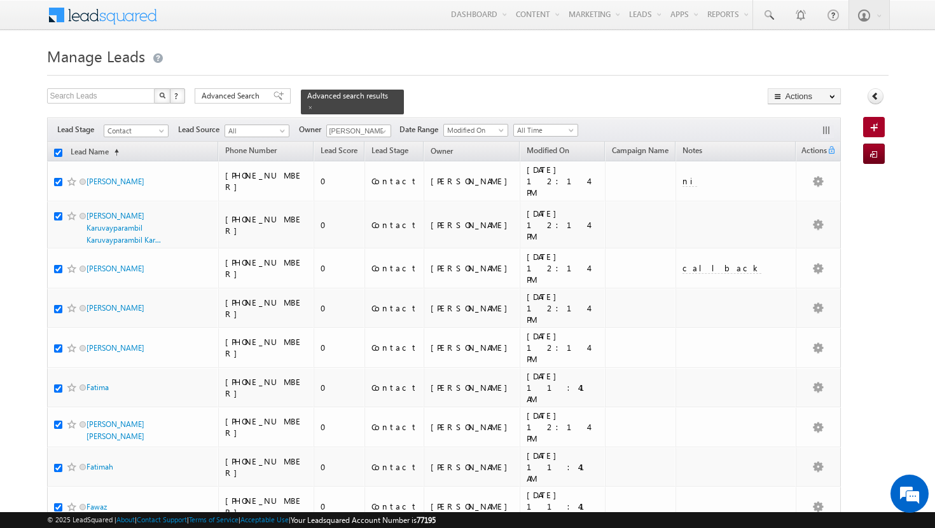
checkbox input "true"
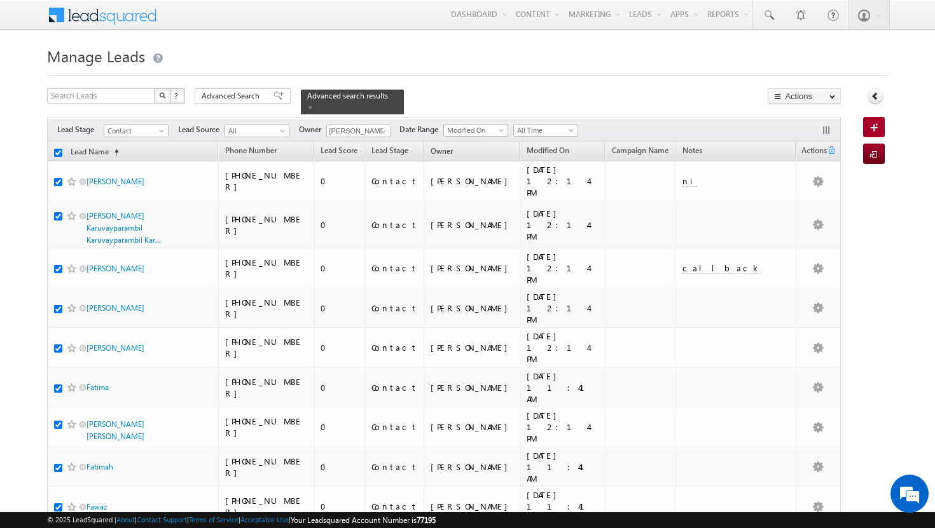
checkbox input "true"
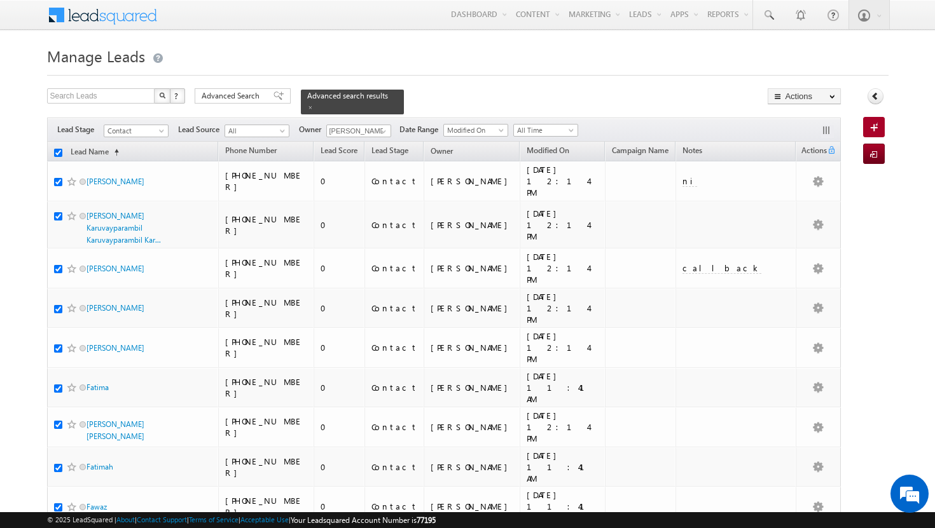
checkbox input "true"
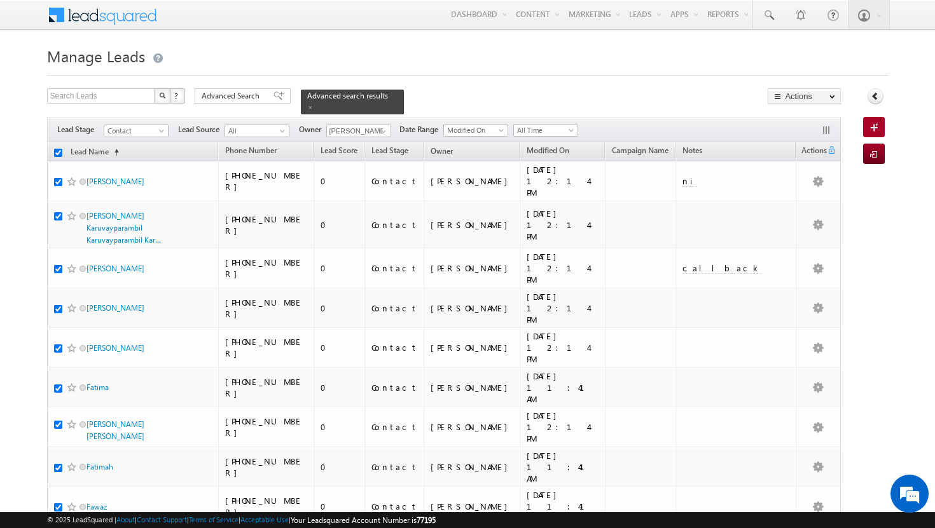
checkbox input "true"
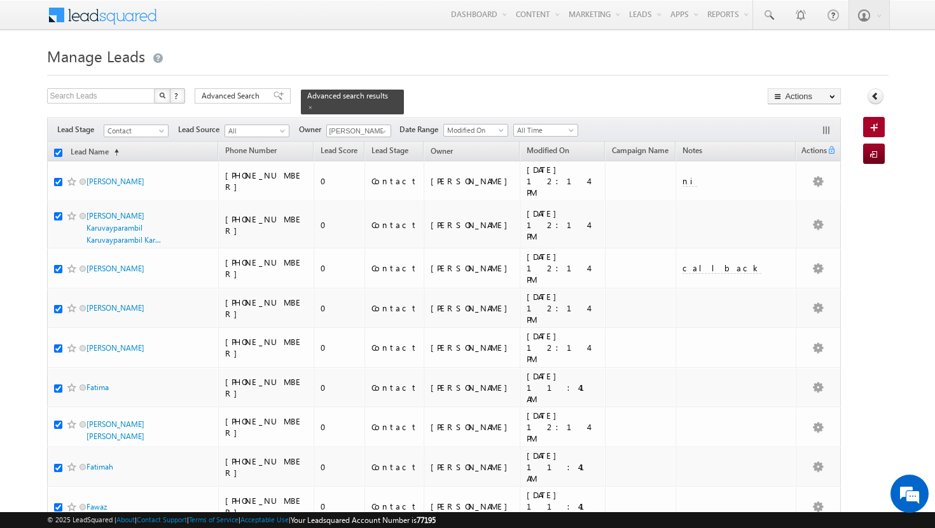
checkbox input "true"
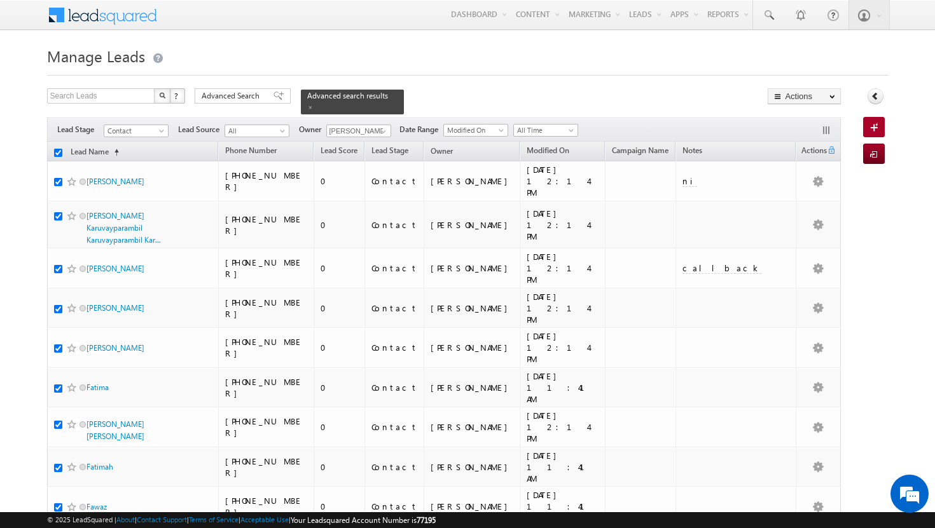
checkbox input "true"
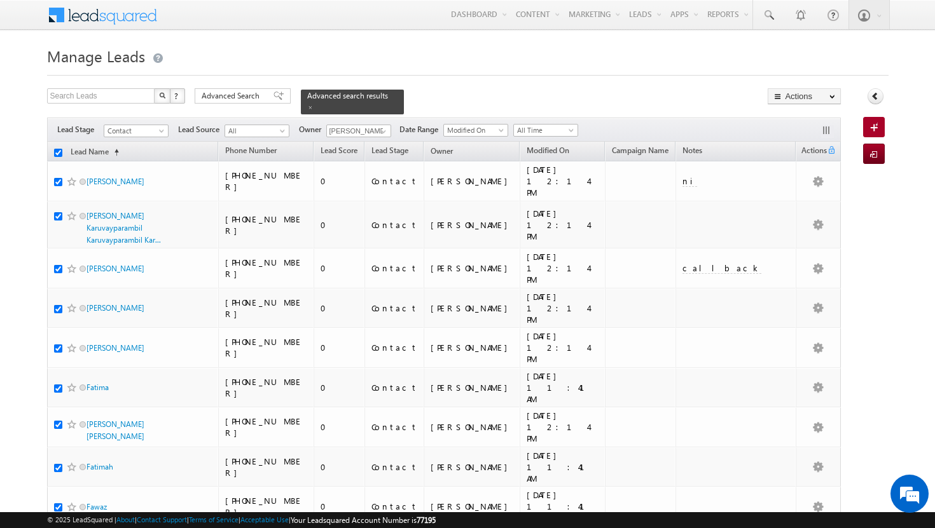
checkbox input "true"
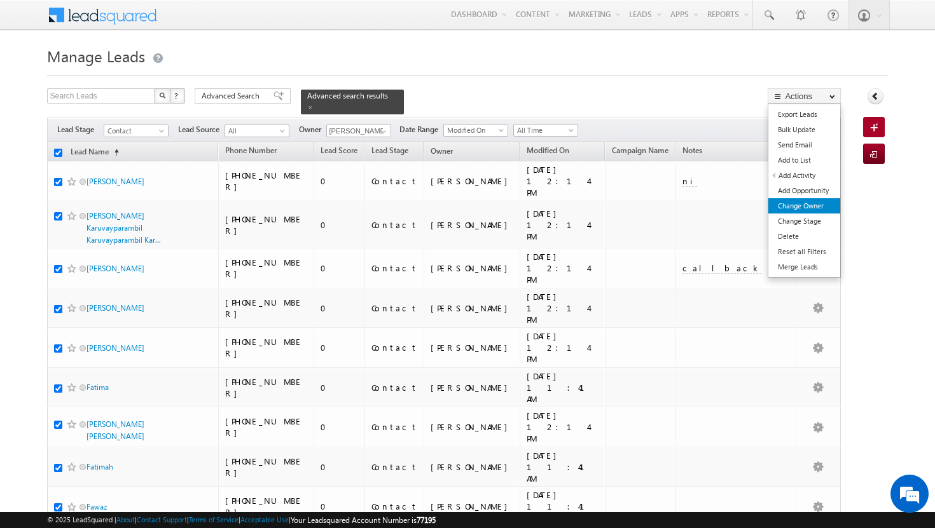
click at [806, 204] on link "Change Owner" at bounding box center [804, 205] width 72 height 15
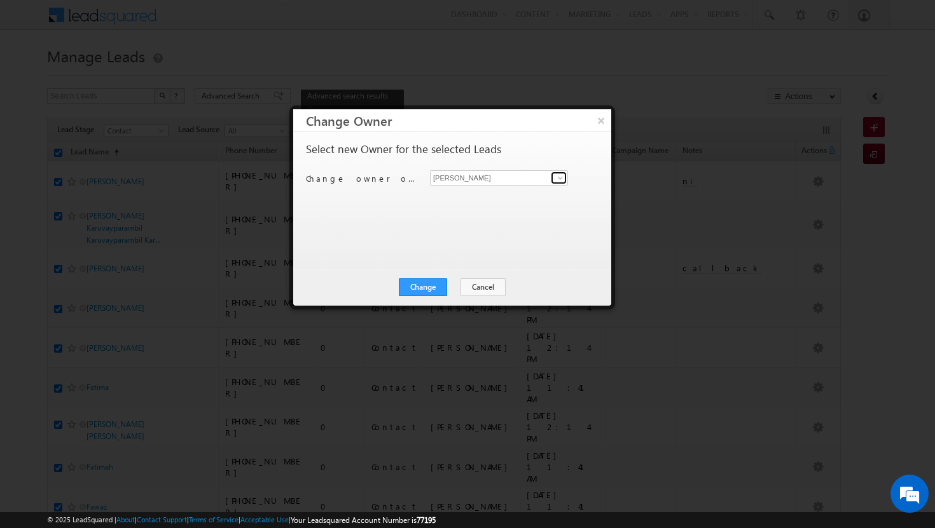
click at [565, 175] on link at bounding box center [559, 178] width 16 height 13
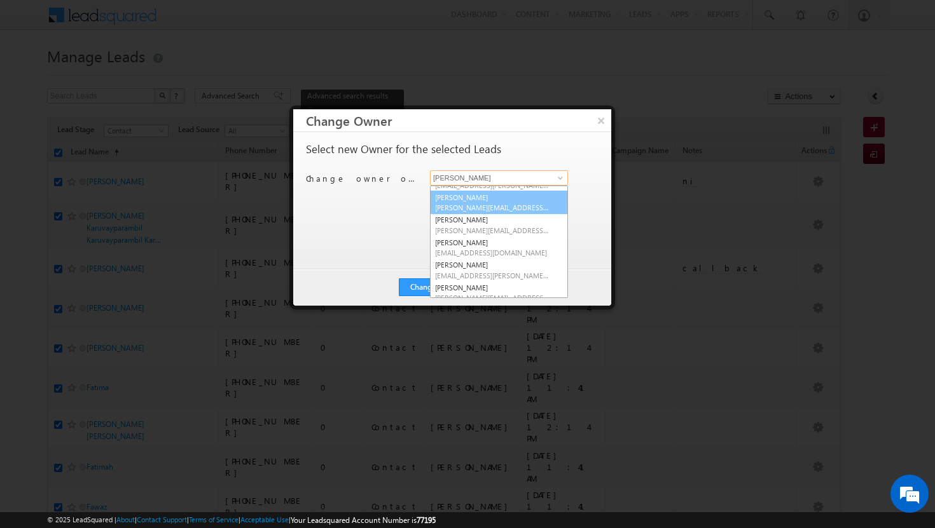
scroll to position [43, 0]
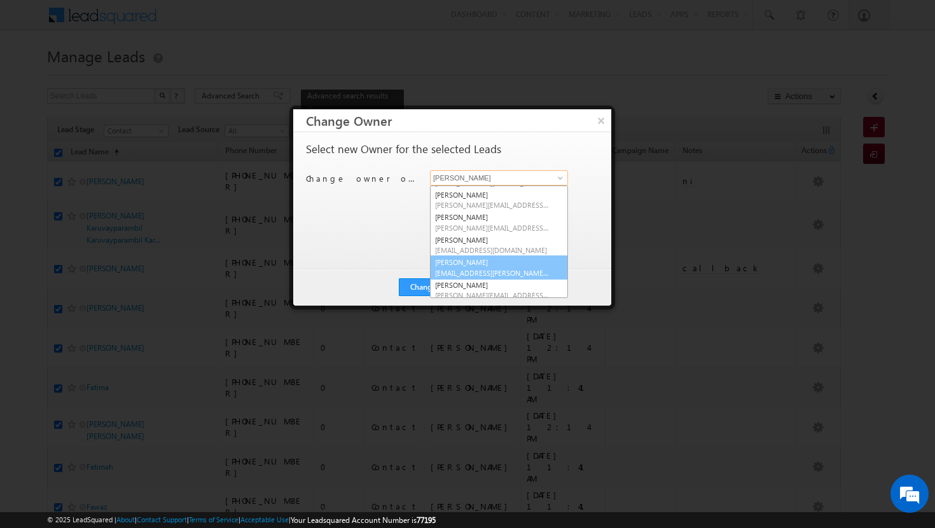
click at [507, 261] on link "[PERSON_NAME] [PERSON_NAME][EMAIL_ADDRESS][PERSON_NAME][DOMAIN_NAME]" at bounding box center [499, 268] width 138 height 24
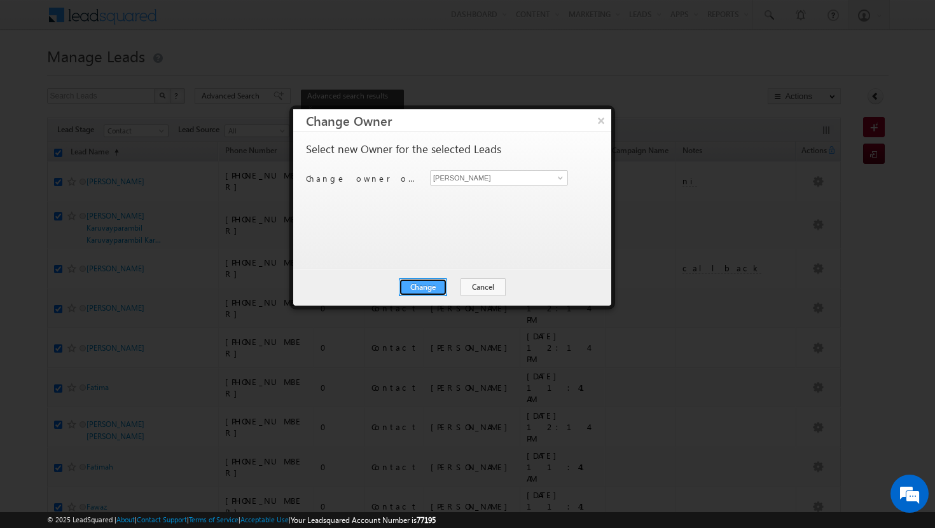
click at [432, 285] on button "Change" at bounding box center [423, 287] width 48 height 18
click at [453, 288] on button "Close" at bounding box center [454, 287] width 41 height 18
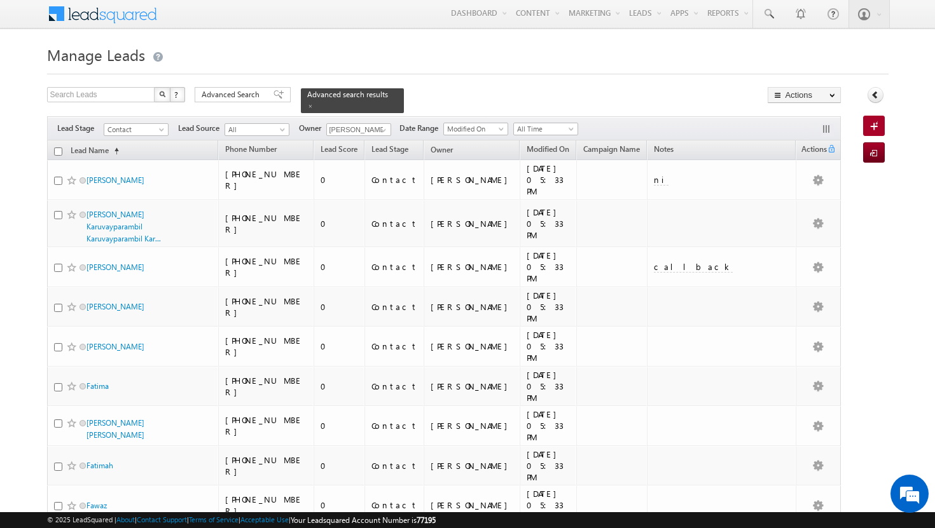
scroll to position [0, 0]
click at [381, 127] on span at bounding box center [383, 132] width 10 height 10
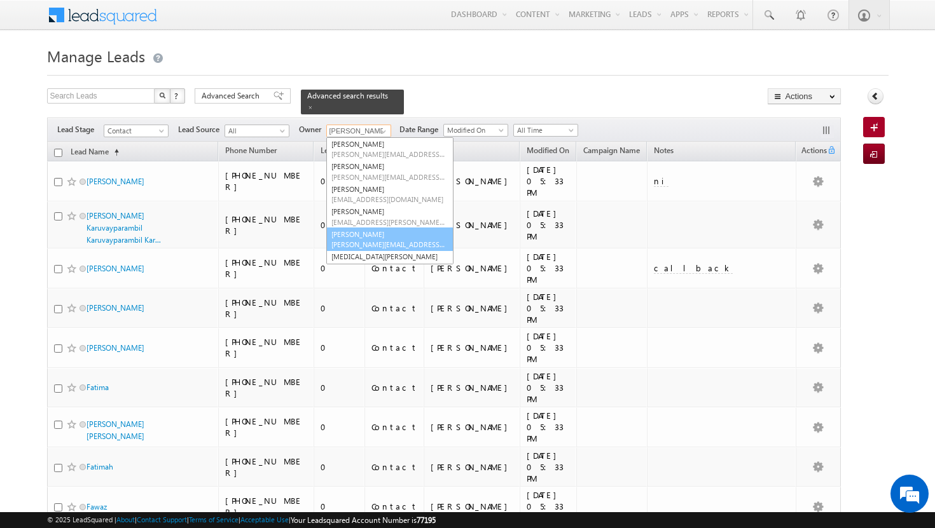
click at [366, 240] on span "[PERSON_NAME][EMAIL_ADDRESS][PERSON_NAME][DOMAIN_NAME]" at bounding box center [388, 245] width 114 height 10
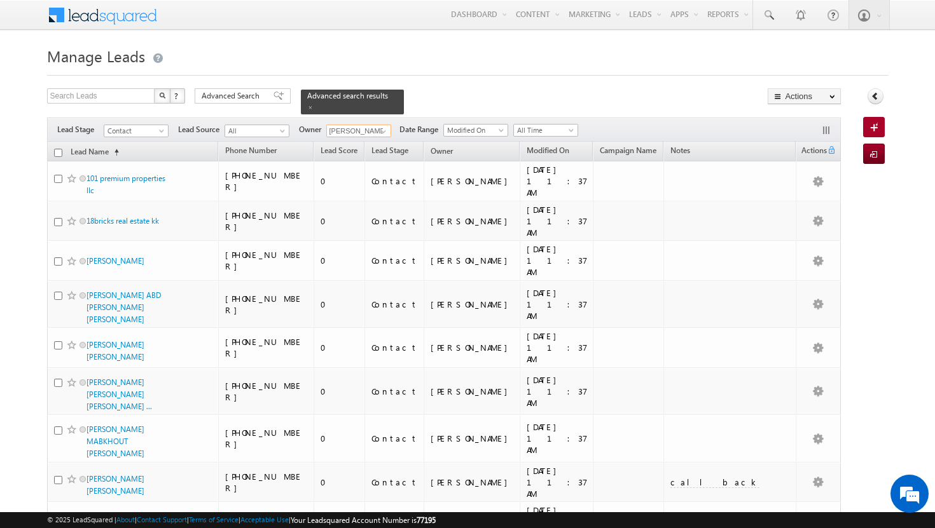
click at [60, 149] on input "checkbox" at bounding box center [58, 153] width 8 height 8
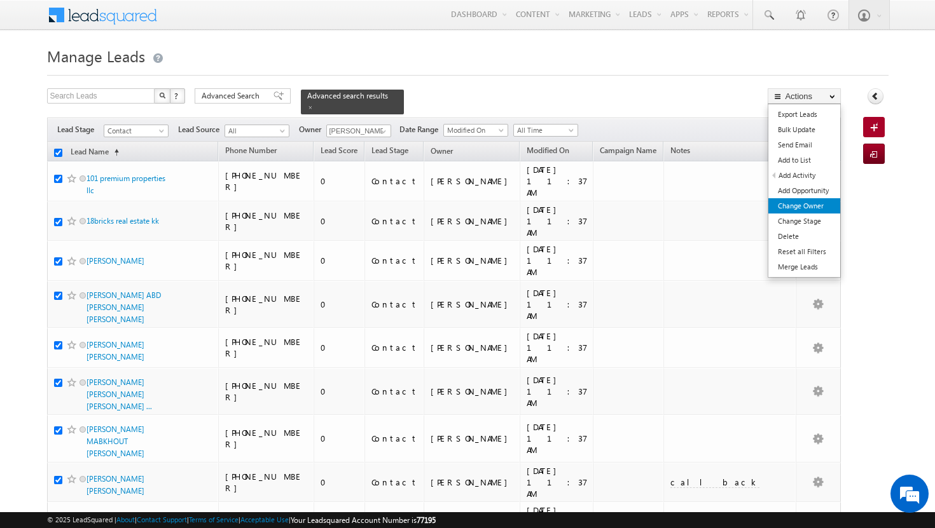
click at [826, 202] on link "Change Owner" at bounding box center [804, 205] width 72 height 15
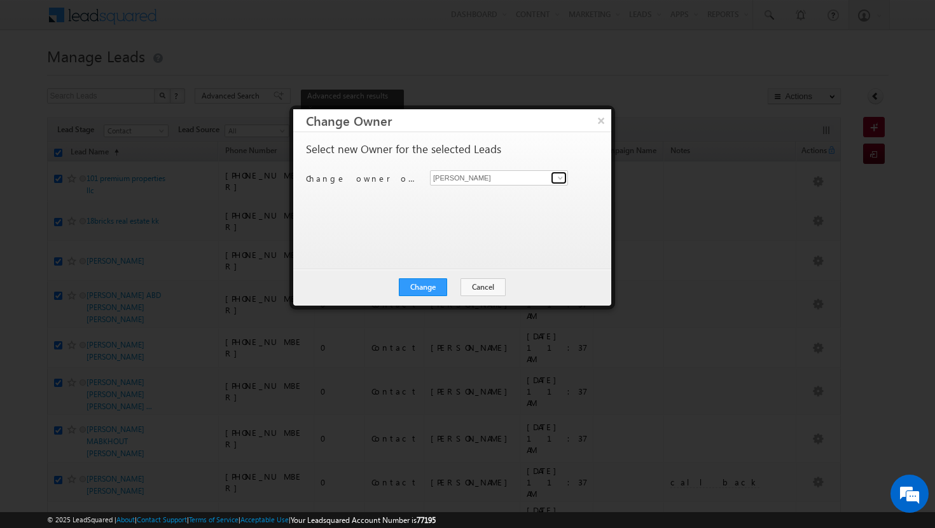
click at [561, 179] on span at bounding box center [560, 178] width 10 height 10
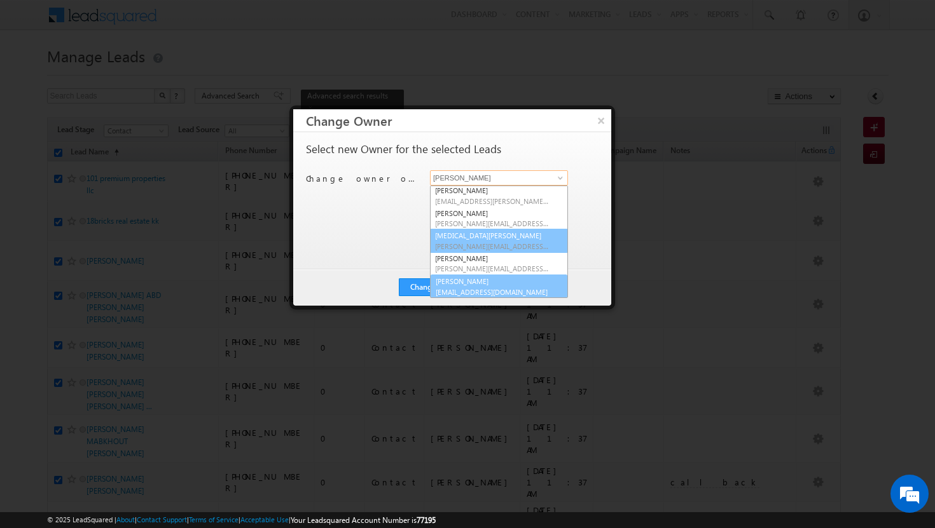
scroll to position [115, 0]
click at [512, 284] on link "[PERSON_NAME] [PERSON_NAME][EMAIL_ADDRESS][DOMAIN_NAME]" at bounding box center [499, 285] width 138 height 24
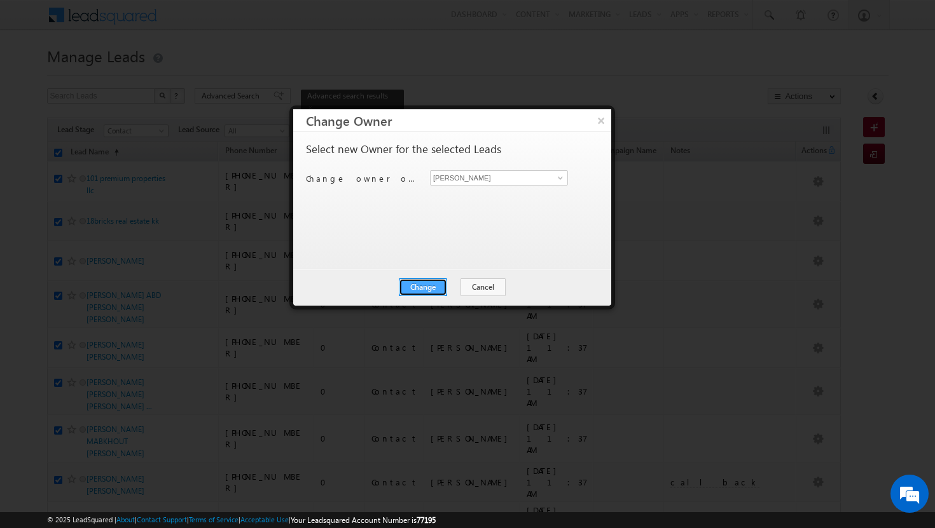
click at [421, 290] on button "Change" at bounding box center [423, 287] width 48 height 18
click at [444, 284] on button "Close" at bounding box center [454, 287] width 41 height 18
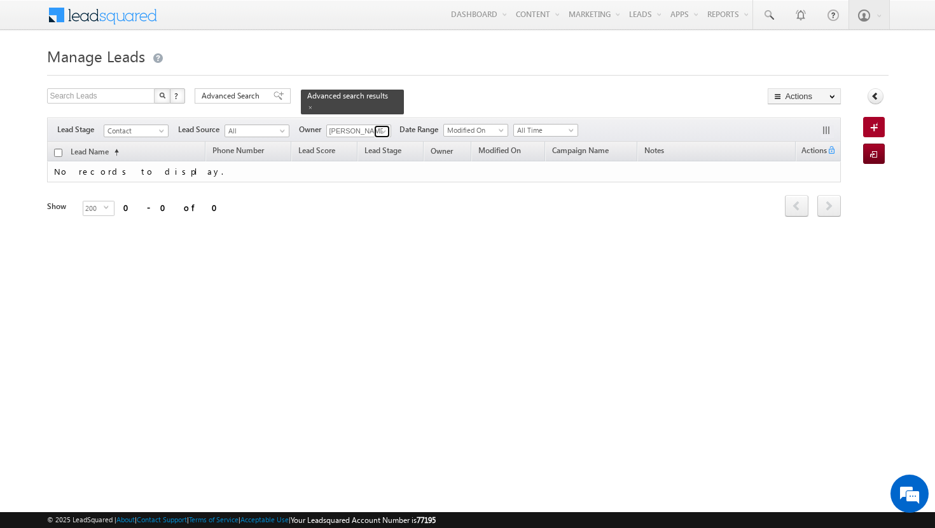
click at [389, 125] on link at bounding box center [382, 131] width 16 height 13
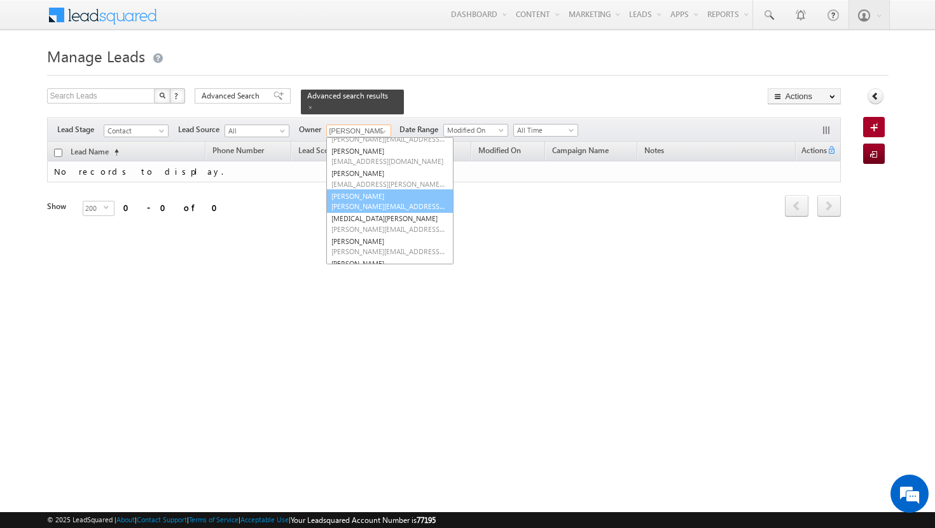
scroll to position [126, 0]
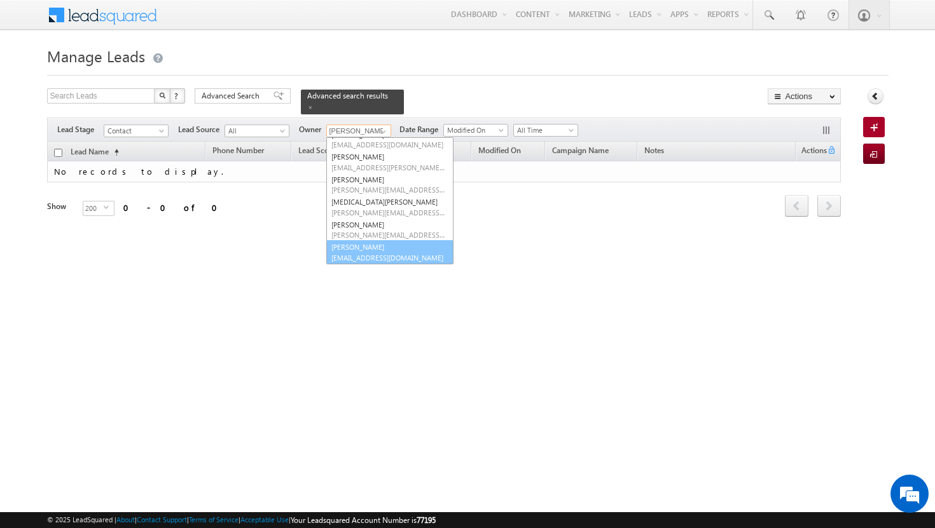
click at [380, 244] on link "[PERSON_NAME] [PERSON_NAME][EMAIL_ADDRESS][DOMAIN_NAME]" at bounding box center [389, 252] width 127 height 24
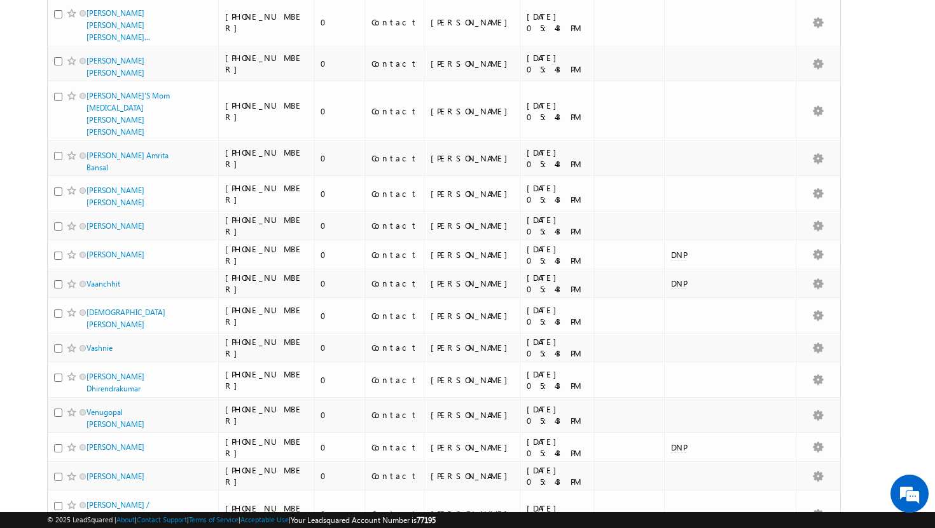
scroll to position [5013, 0]
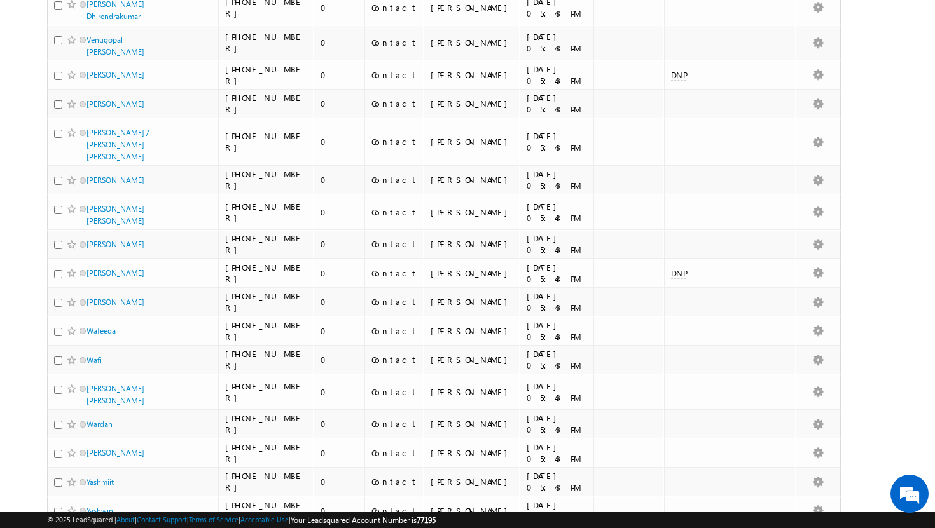
click at [92, 500] on li "100" at bounding box center [90, 506] width 31 height 13
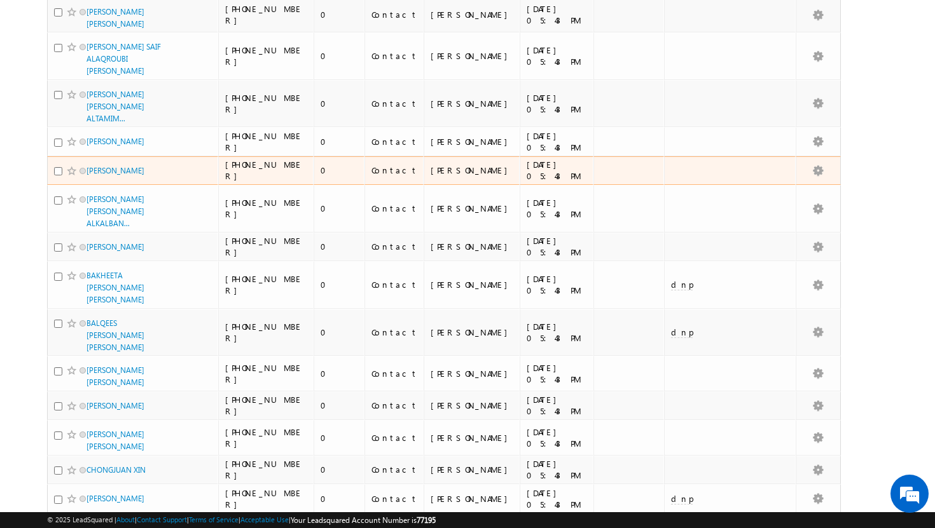
scroll to position [0, 0]
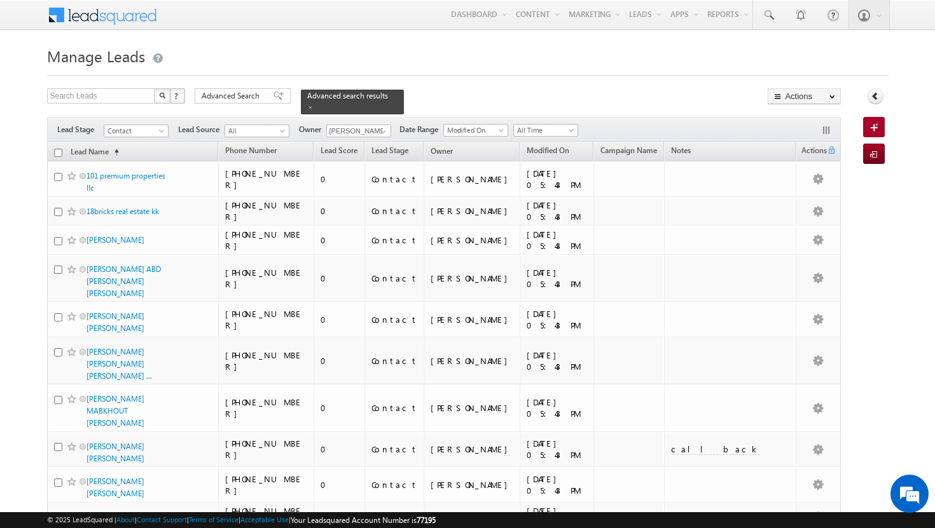
click at [57, 149] on input "checkbox" at bounding box center [58, 153] width 8 height 8
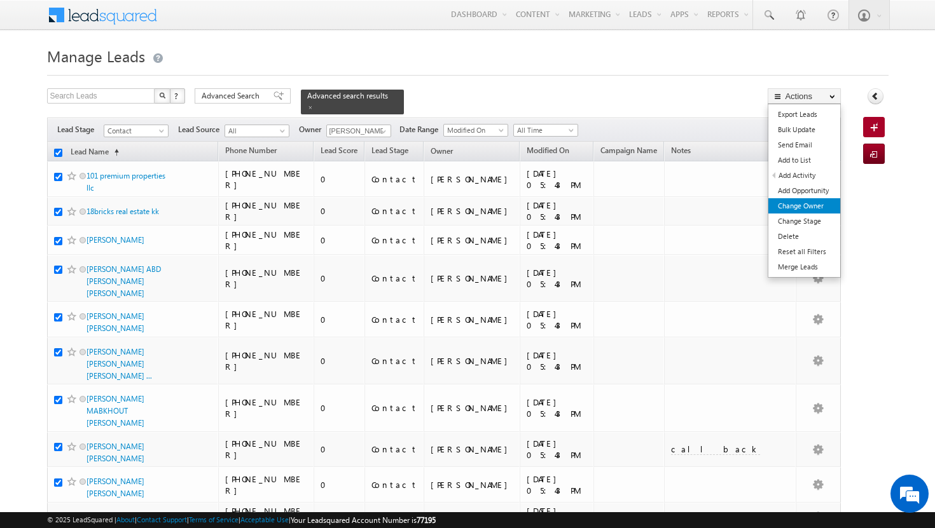
click at [823, 203] on link "Change Owner" at bounding box center [804, 205] width 72 height 15
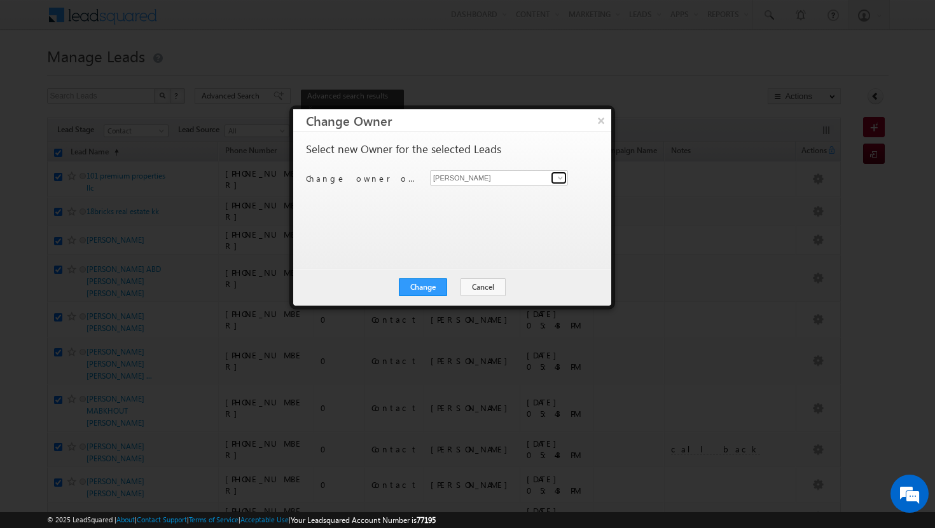
click at [563, 176] on span at bounding box center [560, 178] width 10 height 10
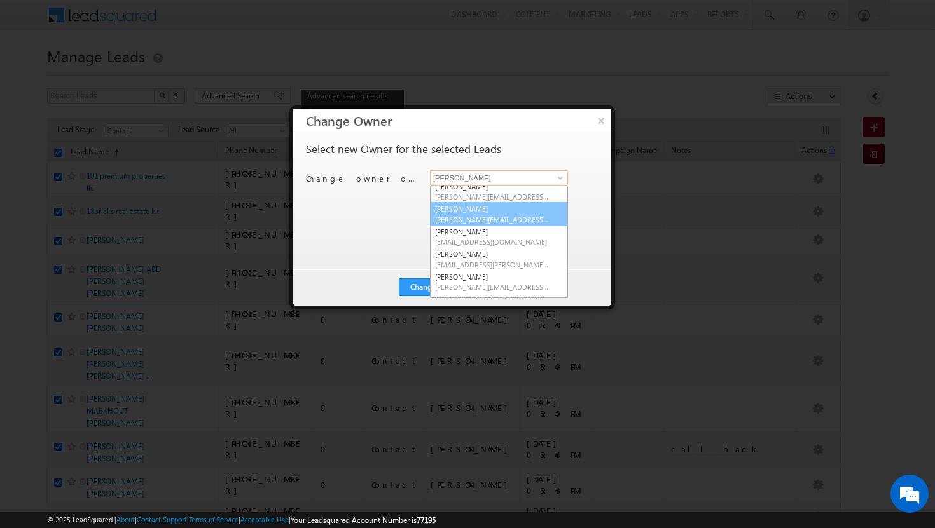
scroll to position [55, 0]
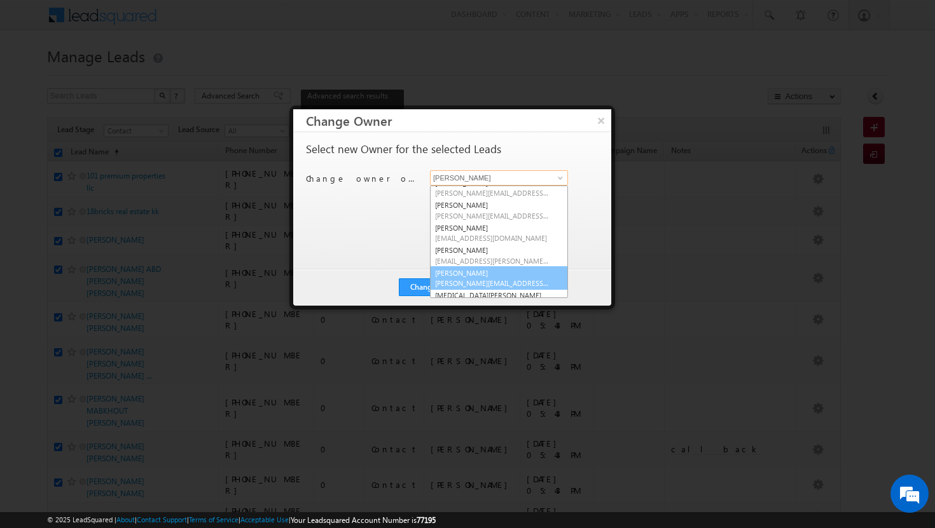
click at [510, 271] on link "[PERSON_NAME] [PERSON_NAME][EMAIL_ADDRESS][PERSON_NAME][DOMAIN_NAME]" at bounding box center [499, 278] width 138 height 24
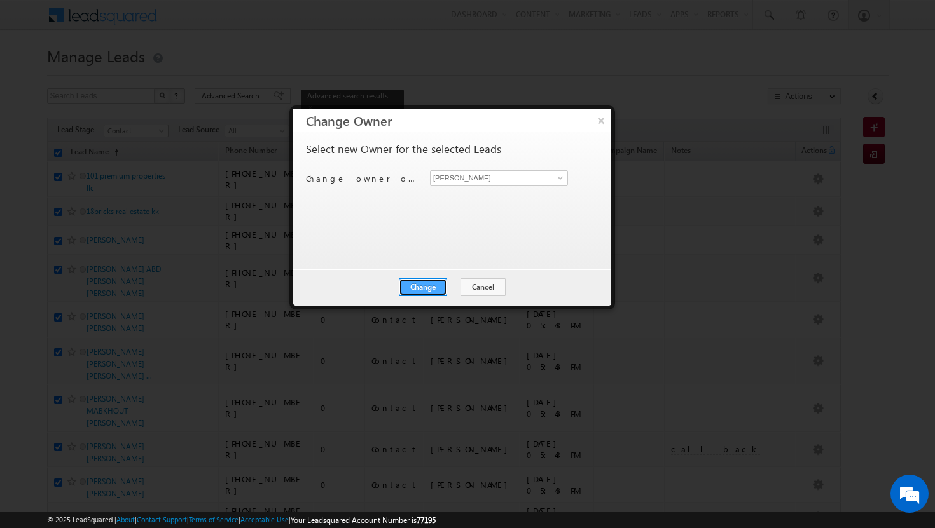
click at [432, 282] on button "Change" at bounding box center [423, 287] width 48 height 18
click at [447, 285] on button "Close" at bounding box center [454, 287] width 41 height 18
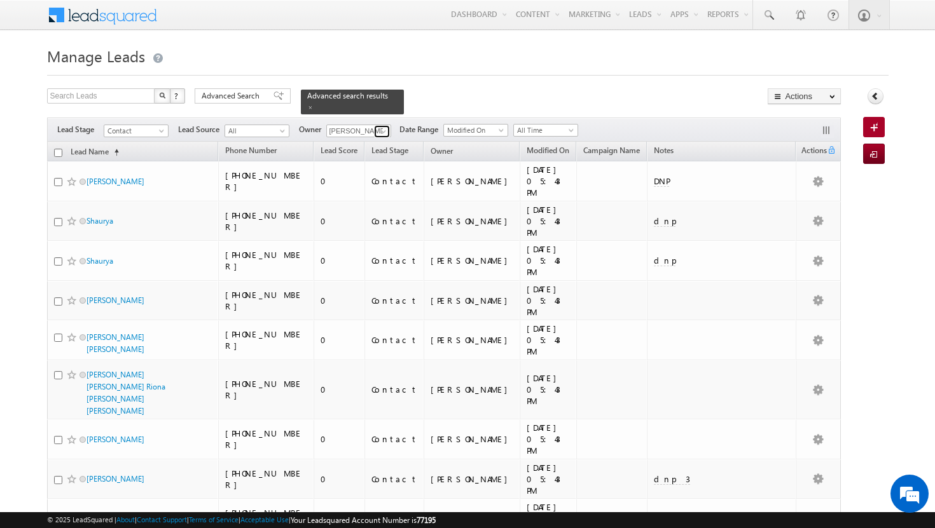
click at [387, 127] on span at bounding box center [383, 132] width 10 height 10
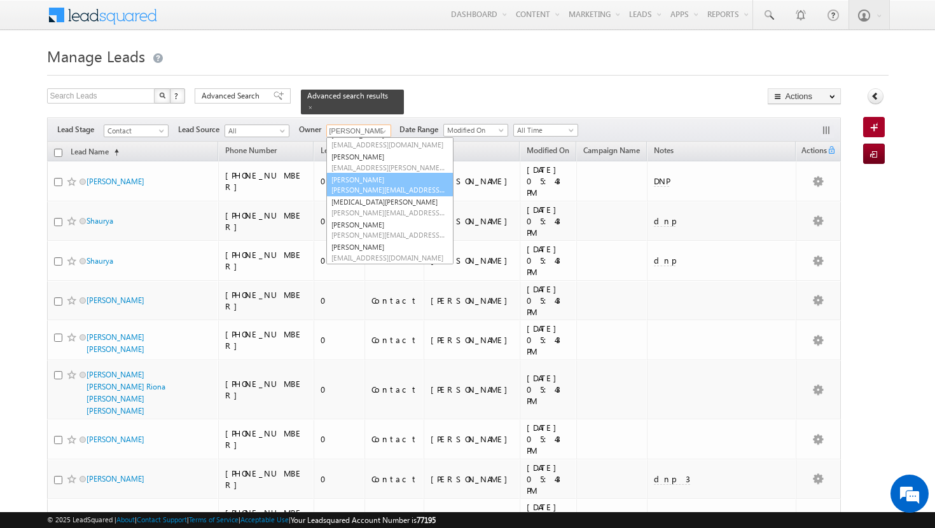
click at [376, 185] on span "[PERSON_NAME][EMAIL_ADDRESS][PERSON_NAME][DOMAIN_NAME]" at bounding box center [388, 190] width 114 height 10
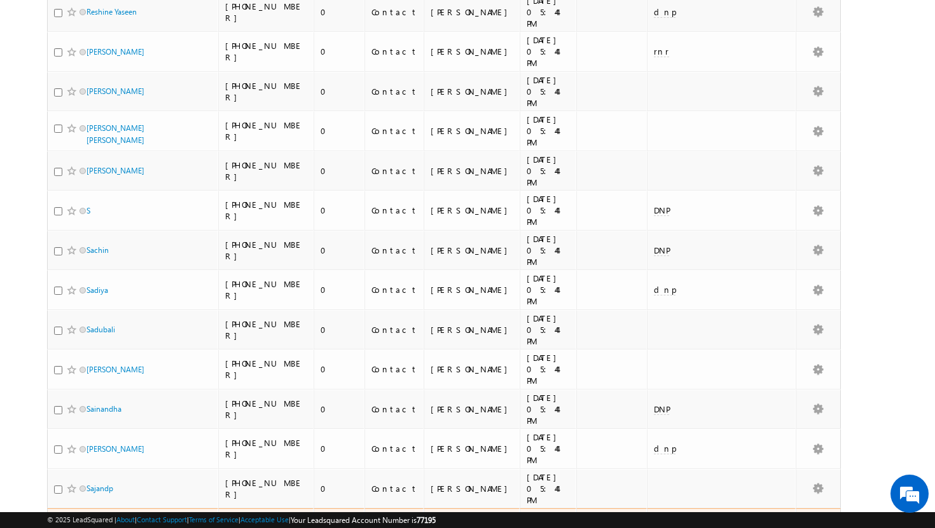
scroll to position [2841, 0]
